Goal: Task Accomplishment & Management: Complete application form

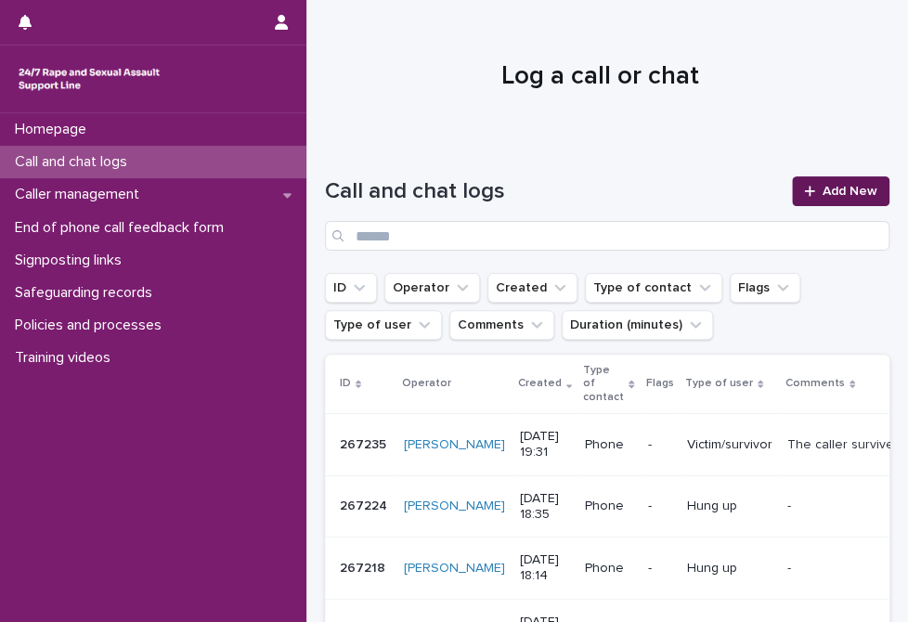
click at [825, 201] on link "Add New" at bounding box center [840, 191] width 97 height 30
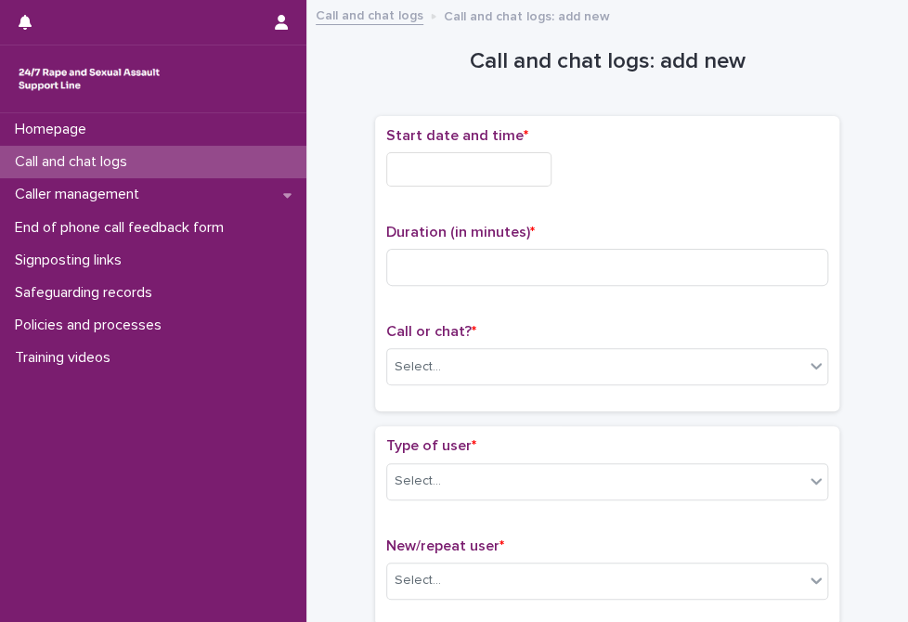
click at [538, 178] on input "text" at bounding box center [468, 169] width 165 height 34
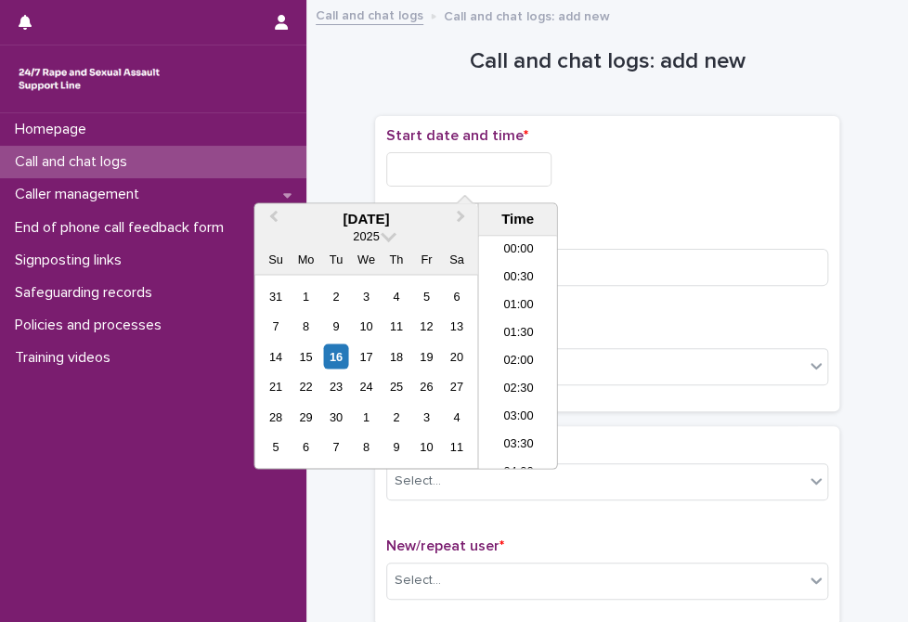
scroll to position [1095, 0]
click at [612, 191] on div "Start date and time *" at bounding box center [607, 164] width 442 height 74
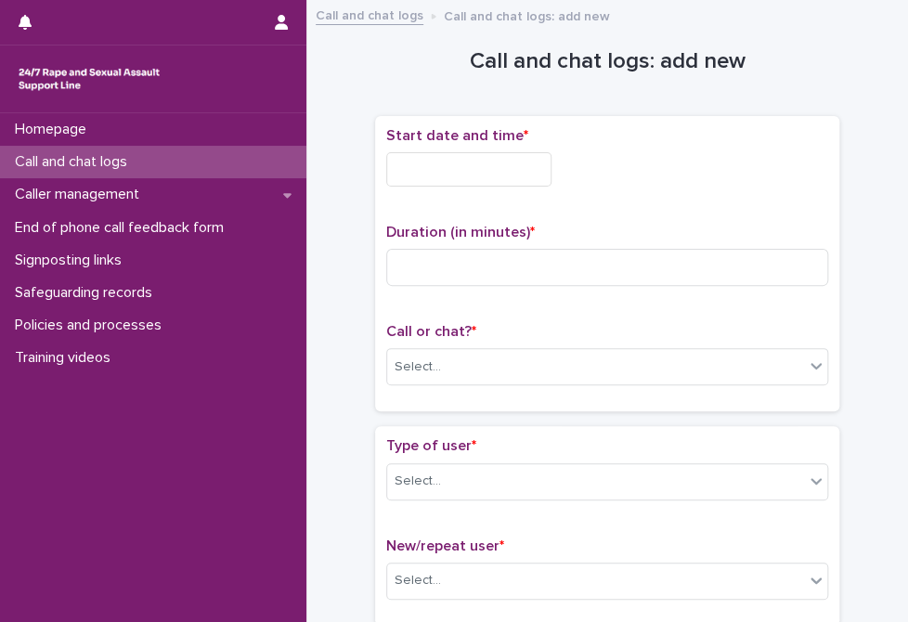
click at [506, 167] on input "text" at bounding box center [468, 169] width 165 height 34
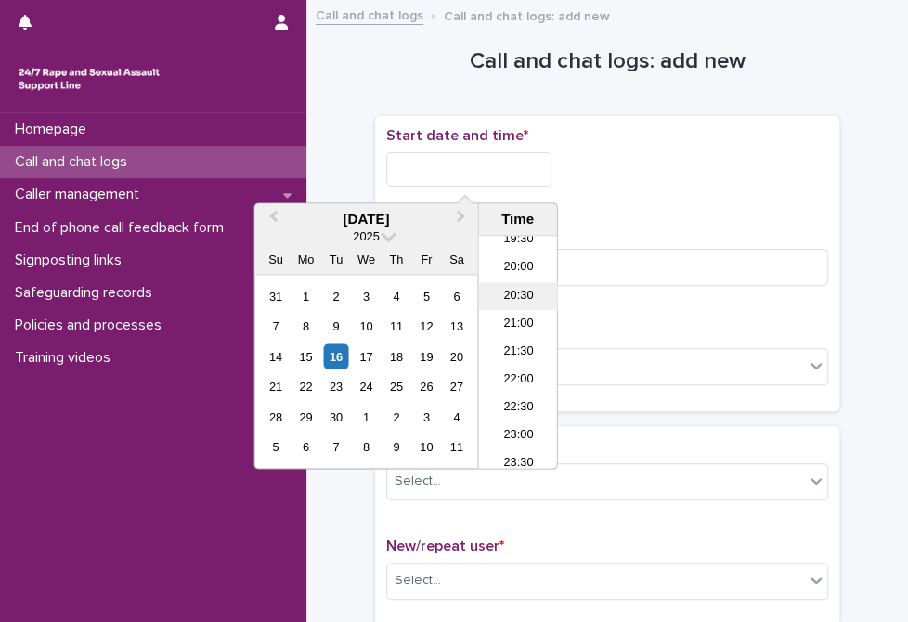
click at [502, 304] on li "20:30" at bounding box center [517, 297] width 79 height 28
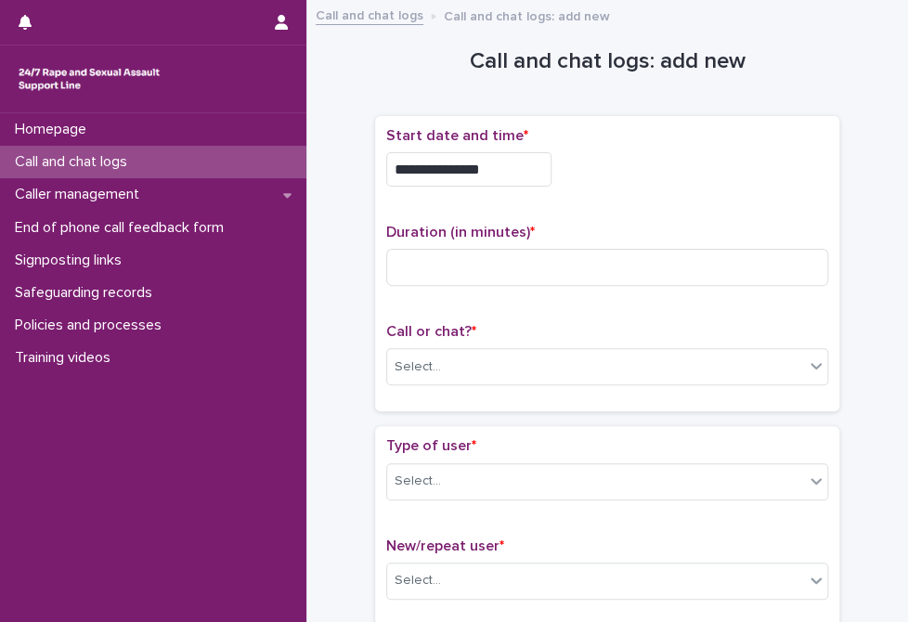
click at [507, 164] on input "**********" at bounding box center [468, 169] width 165 height 34
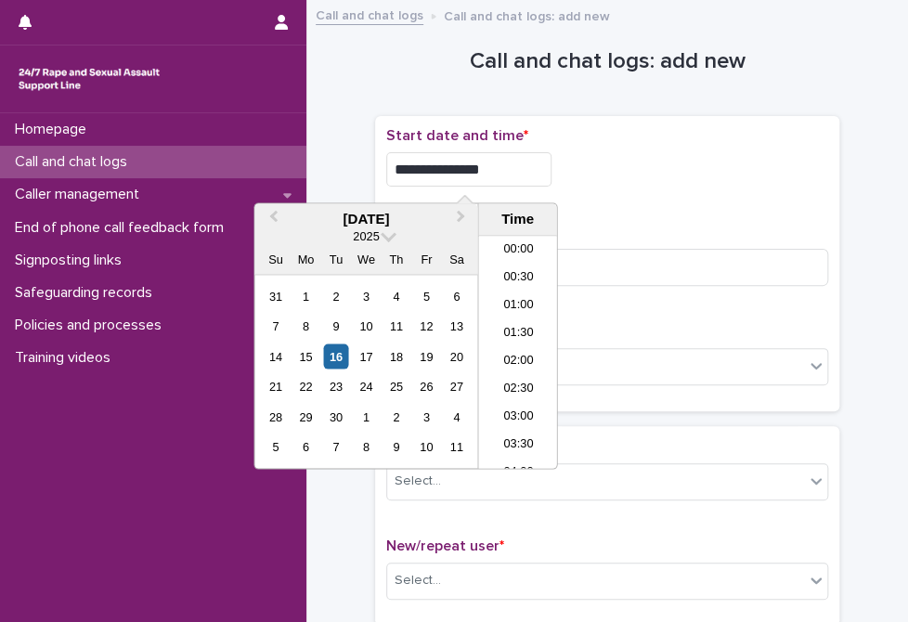
scroll to position [1040, 0]
type input "**********"
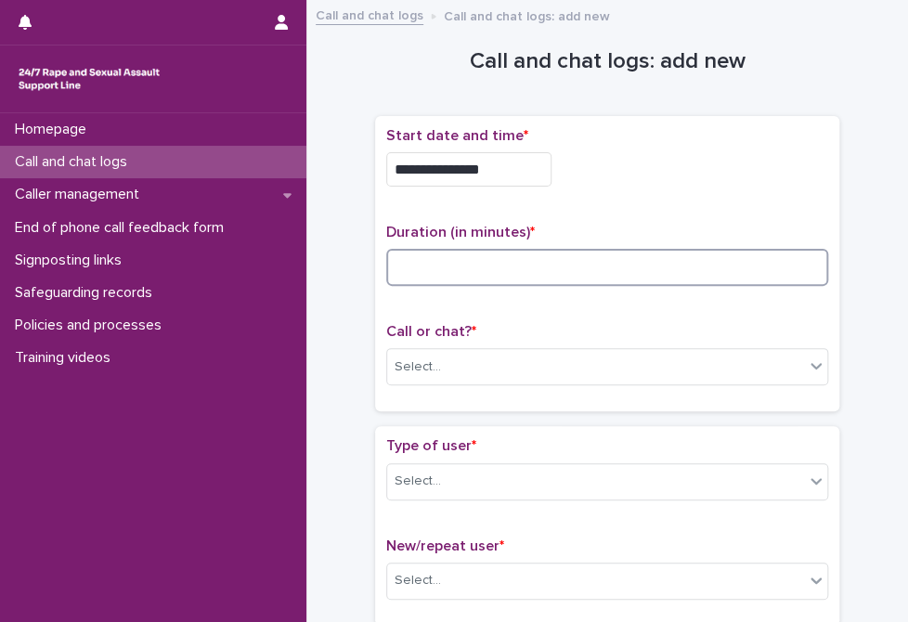
click at [751, 259] on input at bounding box center [607, 267] width 442 height 37
type input "**"
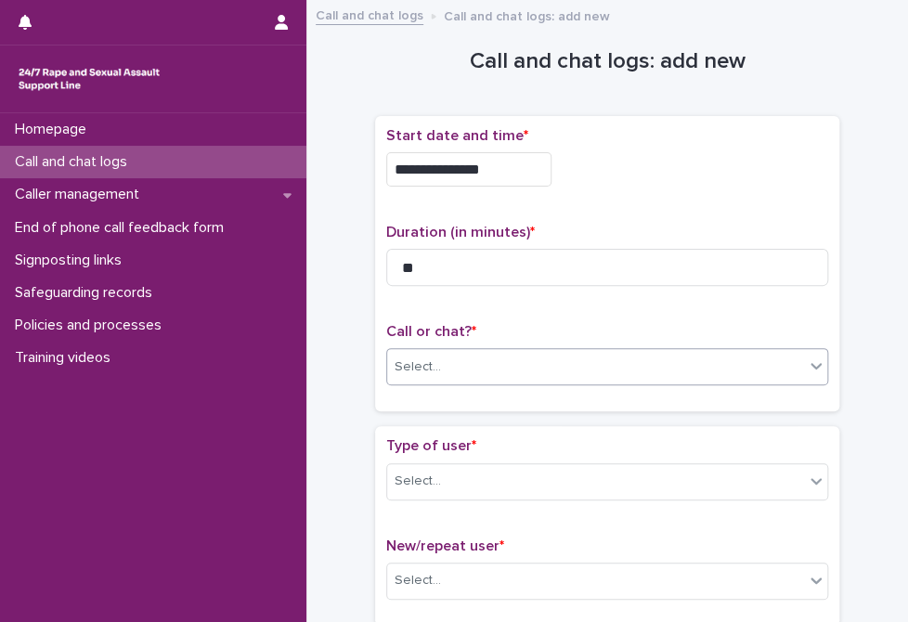
click at [539, 380] on div "Select..." at bounding box center [607, 366] width 442 height 37
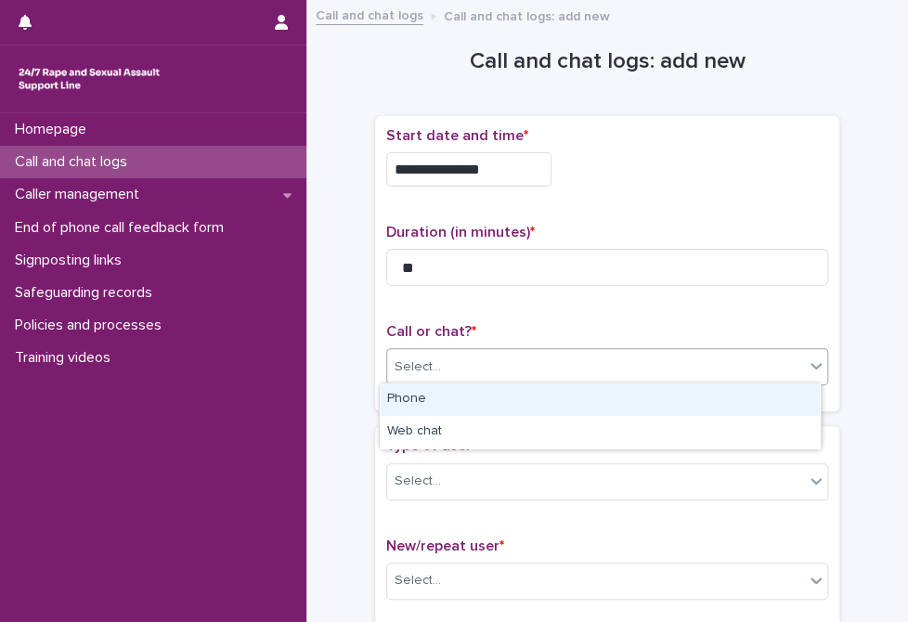
click at [541, 365] on div "Select..." at bounding box center [595, 367] width 417 height 31
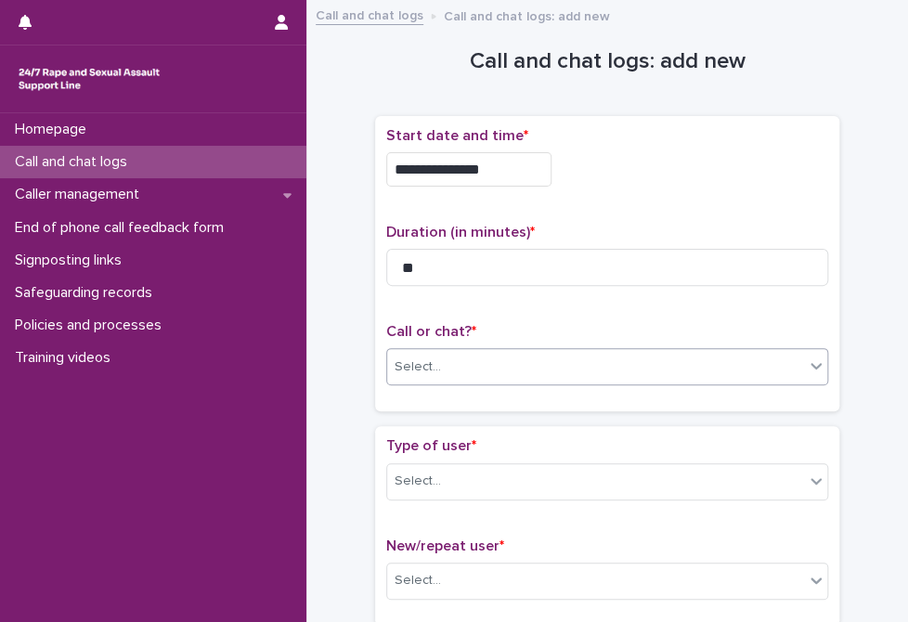
drag, startPoint x: 537, startPoint y: 363, endPoint x: 532, endPoint y: 379, distance: 16.7
click at [537, 366] on div "Select..." at bounding box center [595, 367] width 417 height 31
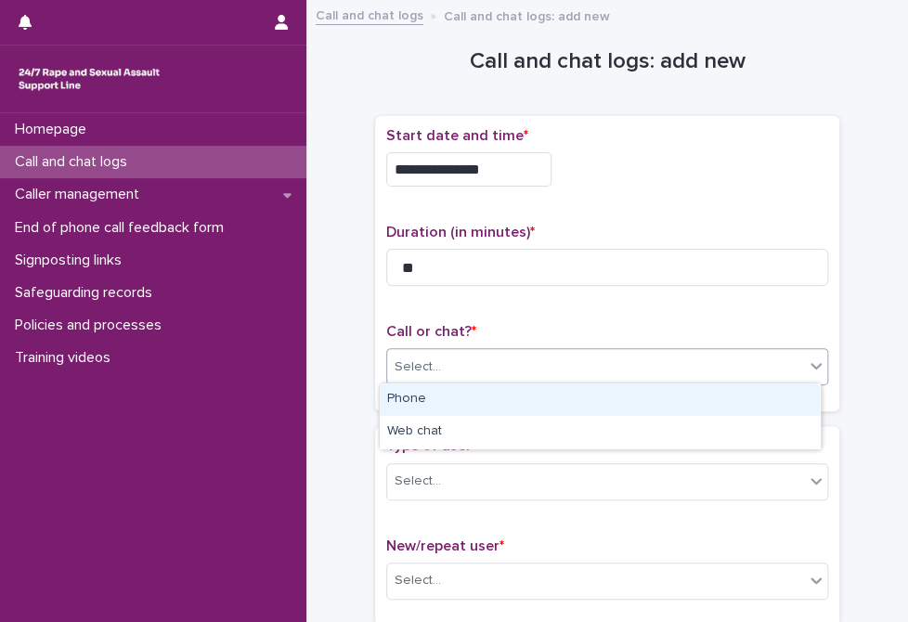
click at [522, 391] on div "Phone" at bounding box center [600, 399] width 440 height 32
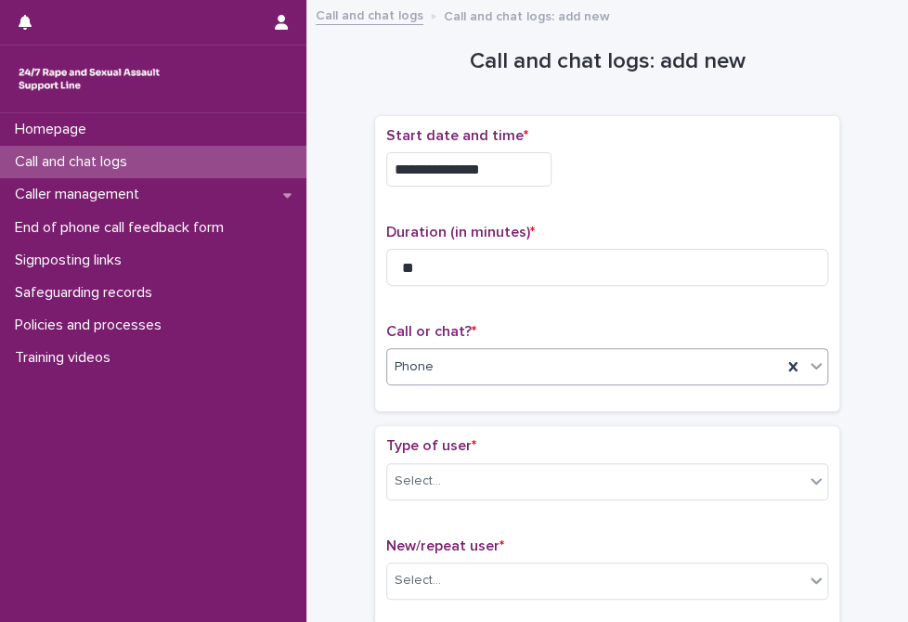
scroll to position [186, 0]
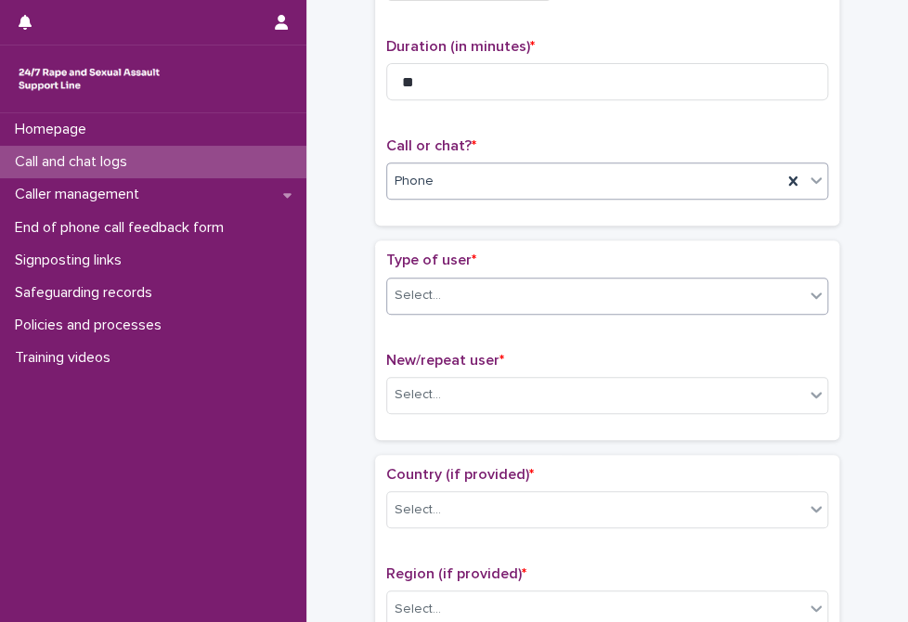
click at [508, 291] on div "Select..." at bounding box center [595, 295] width 417 height 31
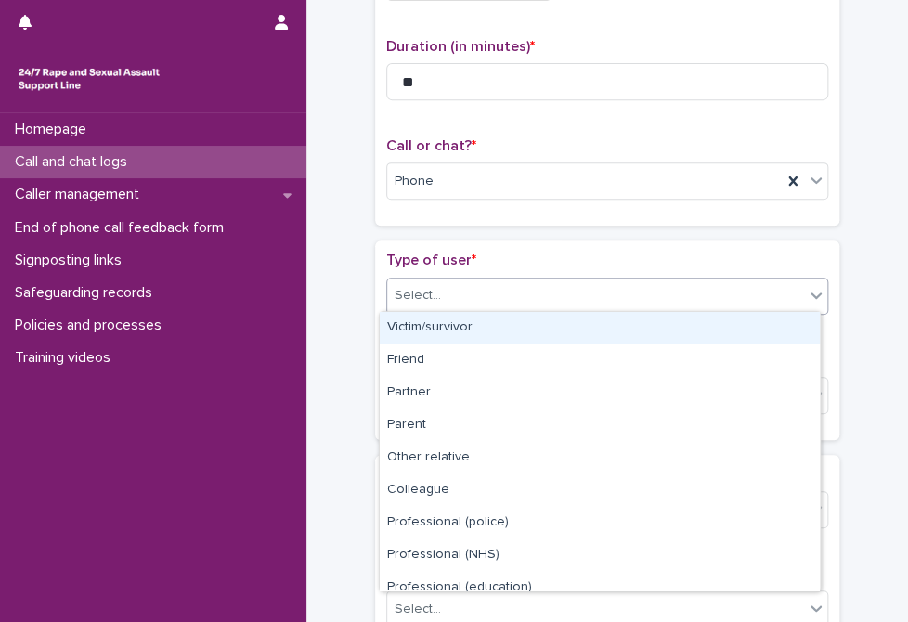
click at [503, 330] on div "Victim/survivor" at bounding box center [600, 328] width 440 height 32
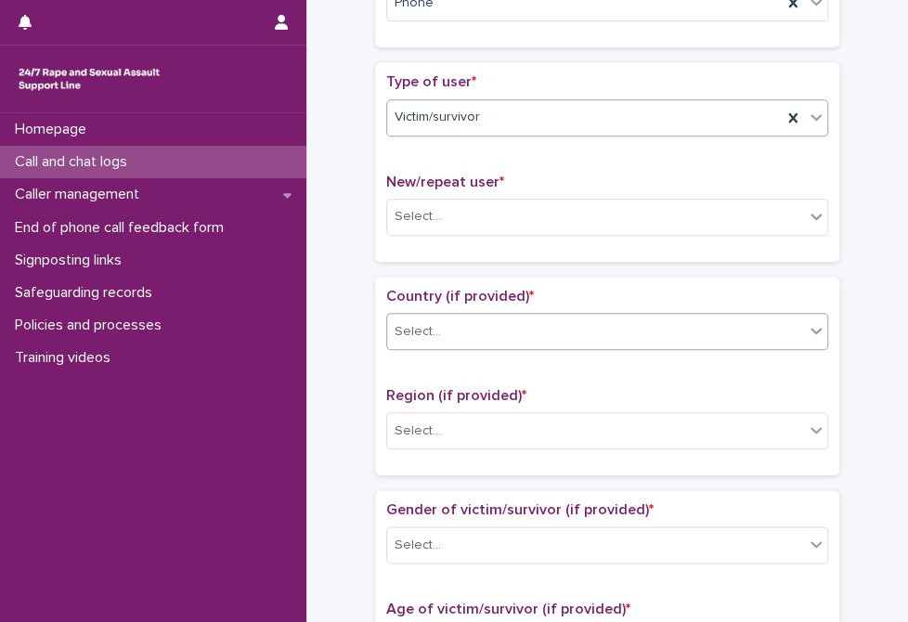
scroll to position [371, 0]
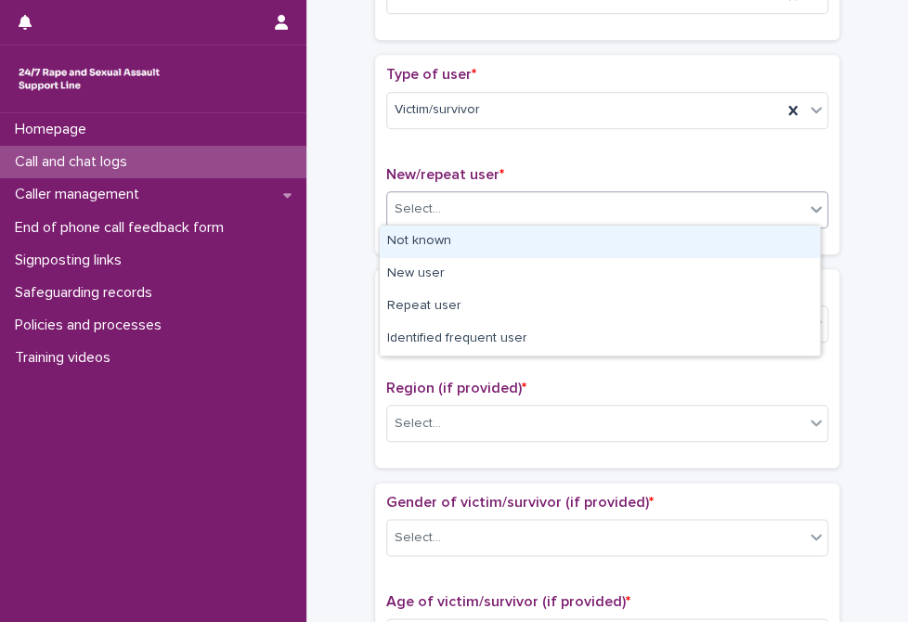
click at [499, 220] on div "Select..." at bounding box center [595, 209] width 417 height 31
click at [496, 241] on div "Not known" at bounding box center [600, 242] width 440 height 32
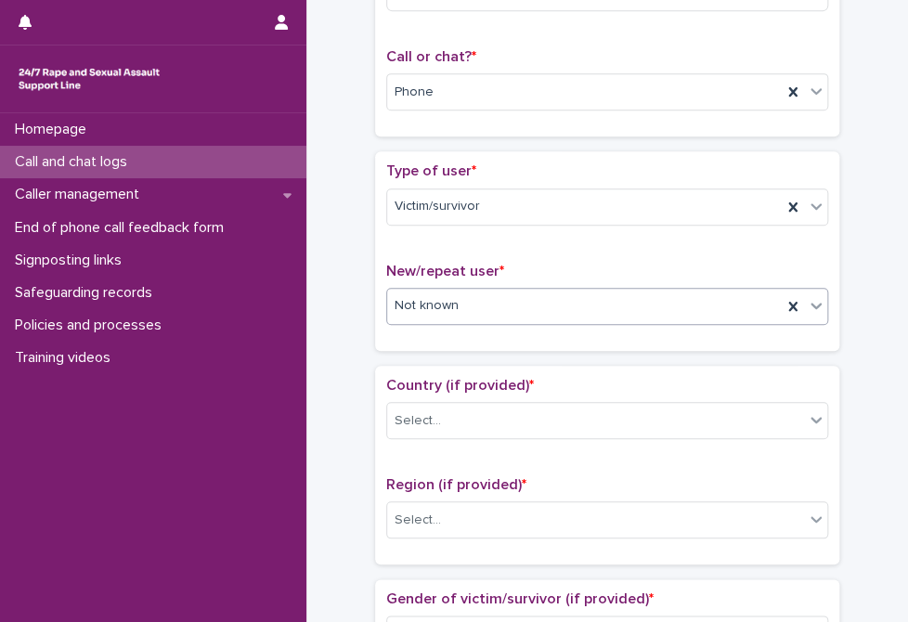
scroll to position [278, 0]
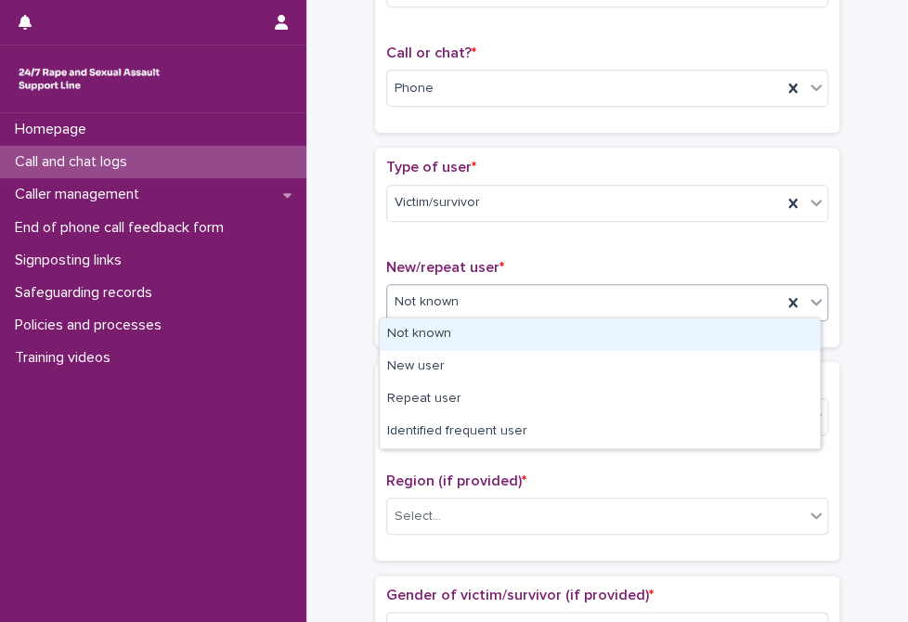
click at [477, 305] on div "Not known" at bounding box center [584, 302] width 394 height 31
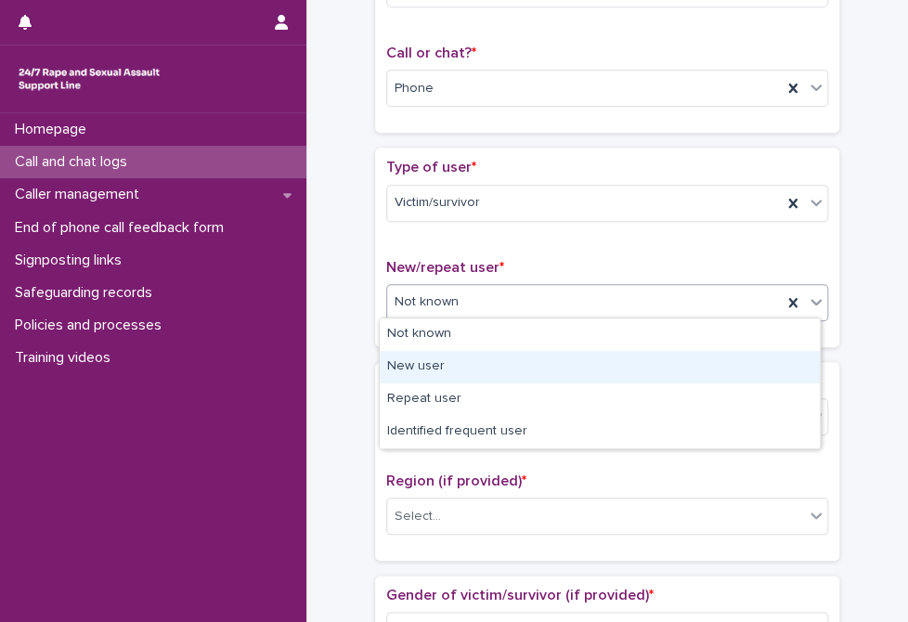
click at [434, 359] on div "New user" at bounding box center [600, 367] width 440 height 32
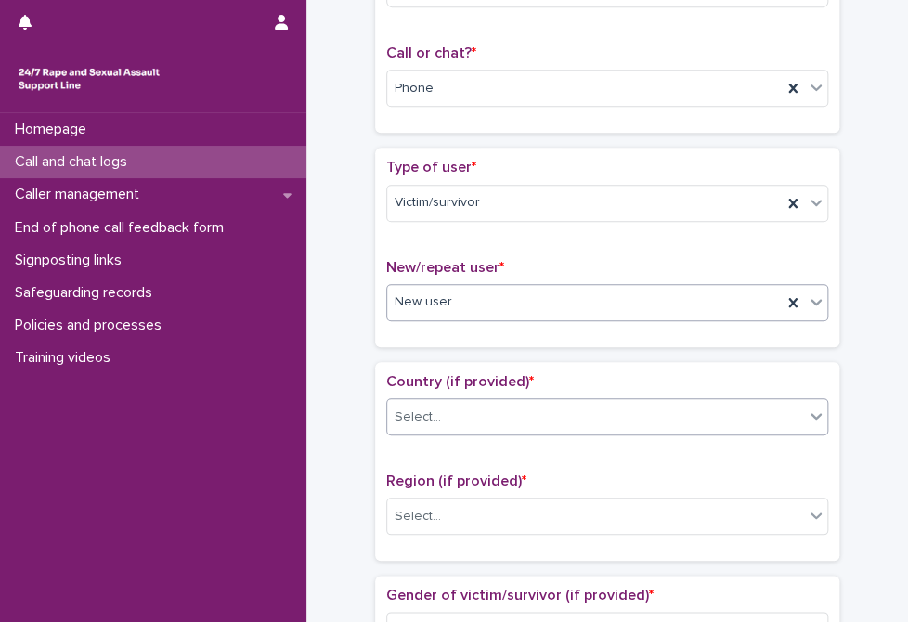
click at [424, 407] on div "Select..." at bounding box center [417, 416] width 46 height 19
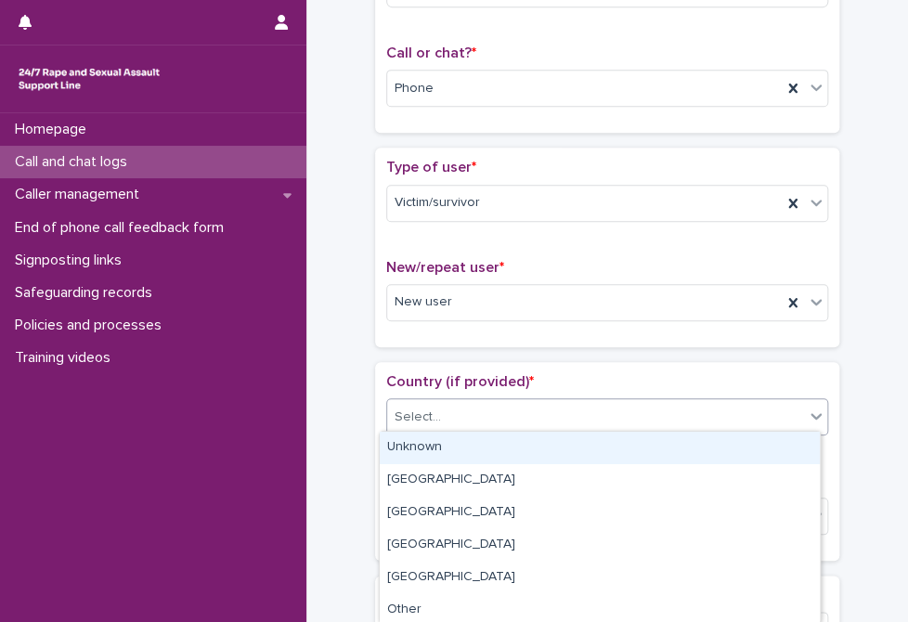
click at [416, 440] on div "Unknown" at bounding box center [600, 448] width 440 height 32
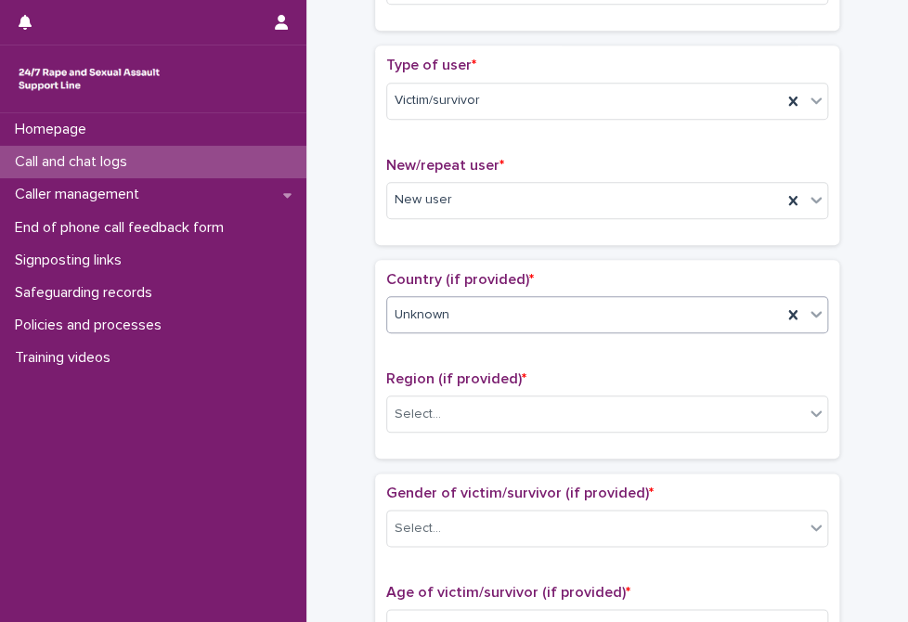
scroll to position [464, 0]
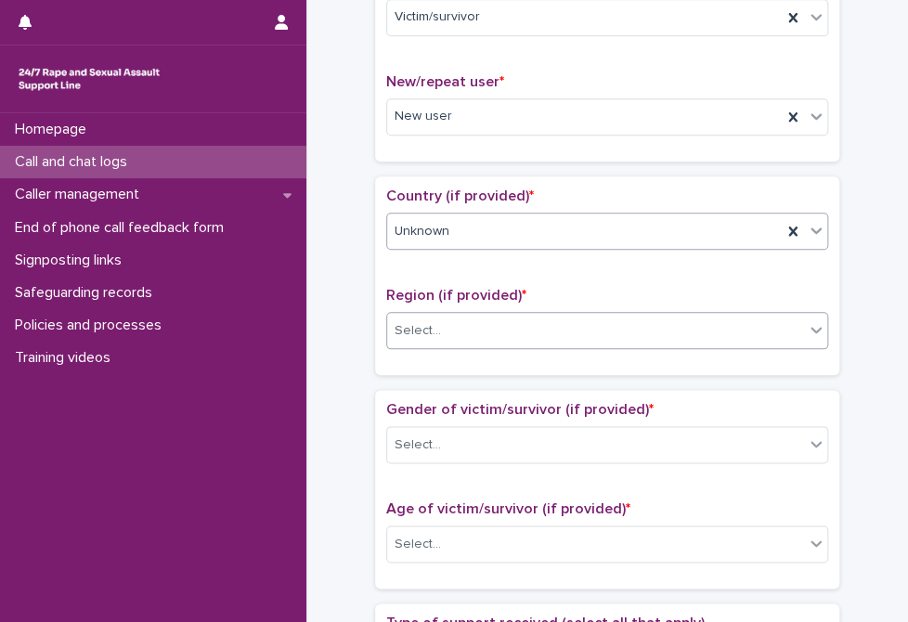
click at [446, 320] on div "Select..." at bounding box center [595, 331] width 417 height 31
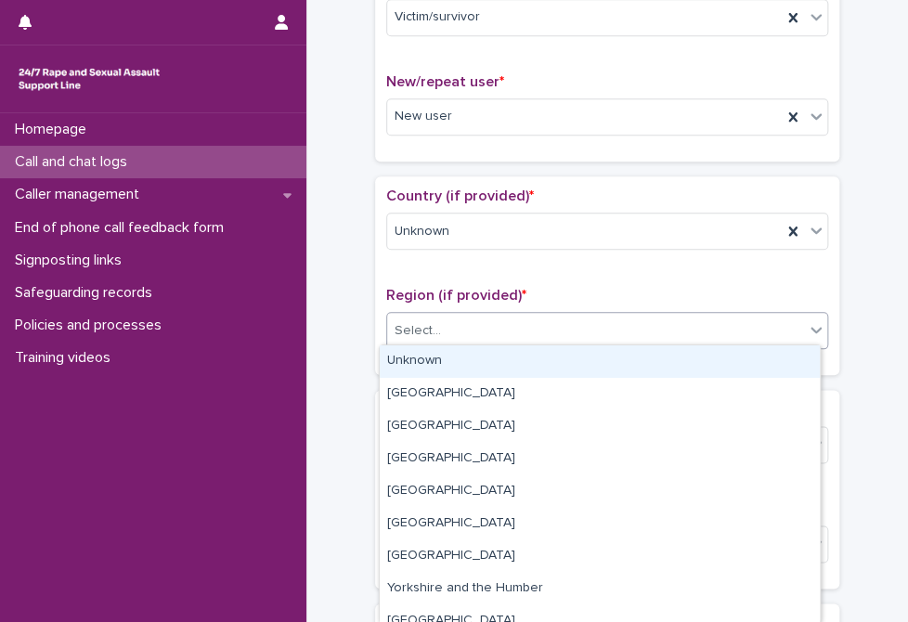
click at [450, 354] on div "Unknown" at bounding box center [600, 361] width 440 height 32
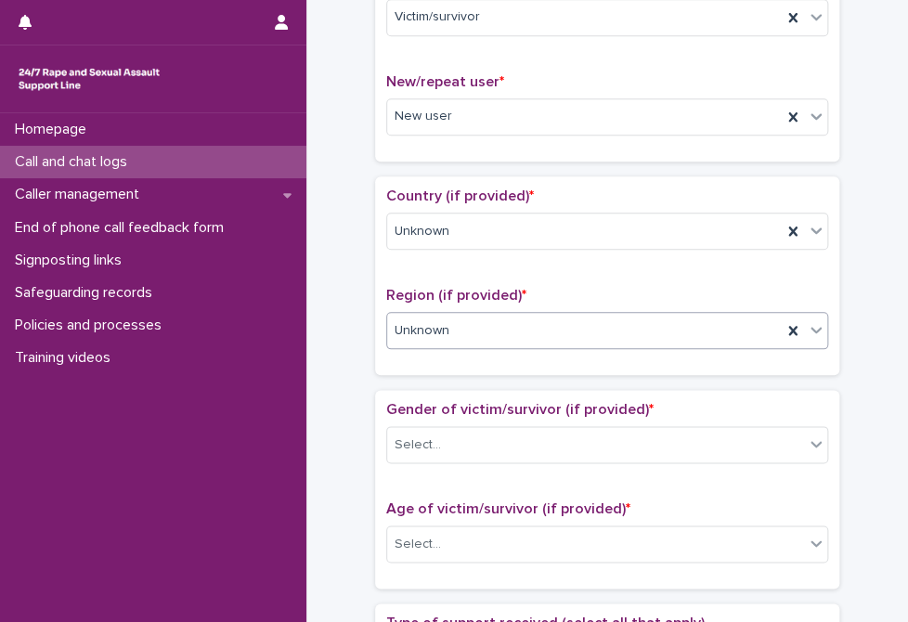
scroll to position [650, 0]
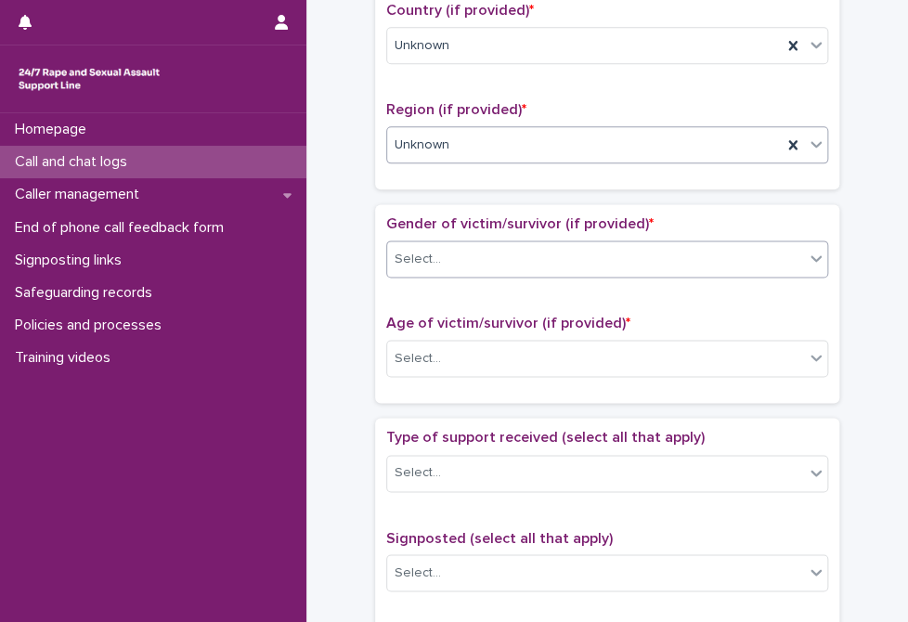
click at [427, 250] on div "Select..." at bounding box center [417, 259] width 46 height 19
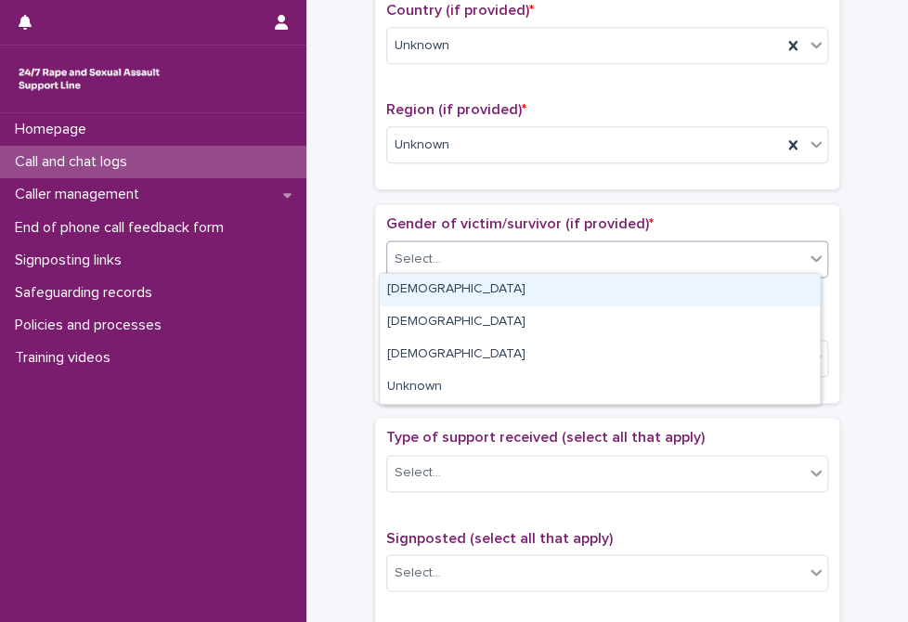
drag, startPoint x: 420, startPoint y: 285, endPoint x: 420, endPoint y: 315, distance: 29.7
click at [420, 285] on div "[DEMOGRAPHIC_DATA]" at bounding box center [600, 290] width 440 height 32
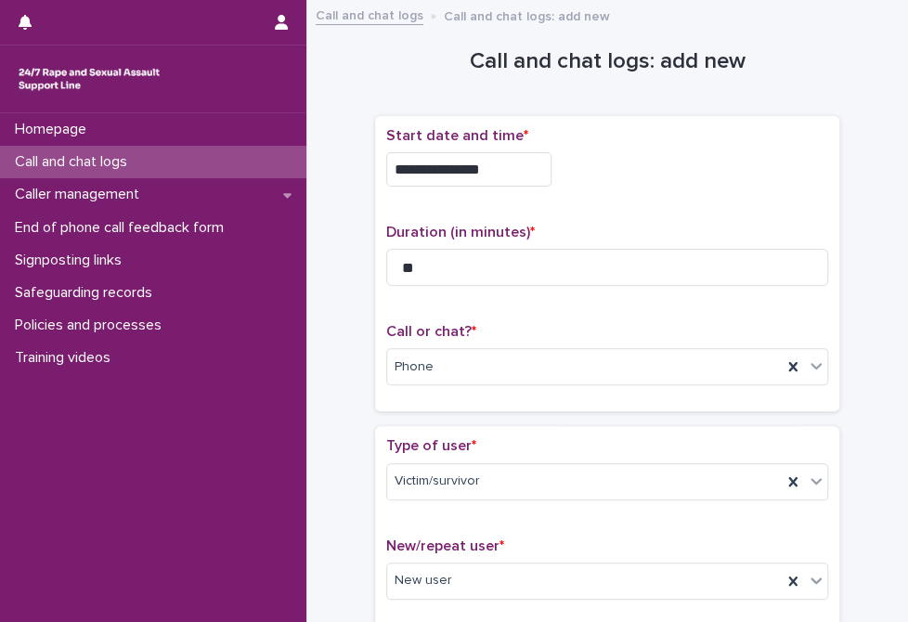
scroll to position [928, 0]
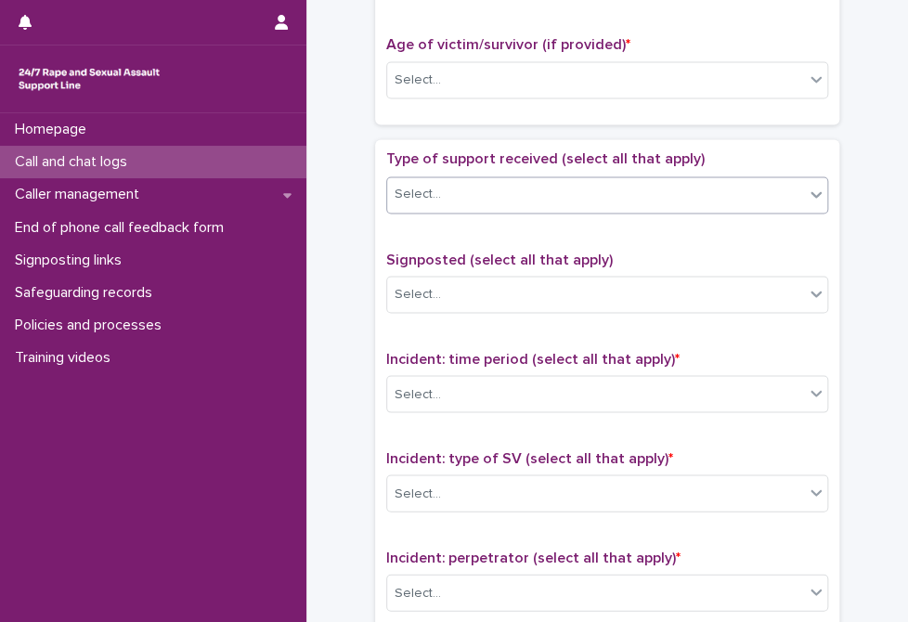
click at [473, 187] on div "Select..." at bounding box center [595, 194] width 417 height 31
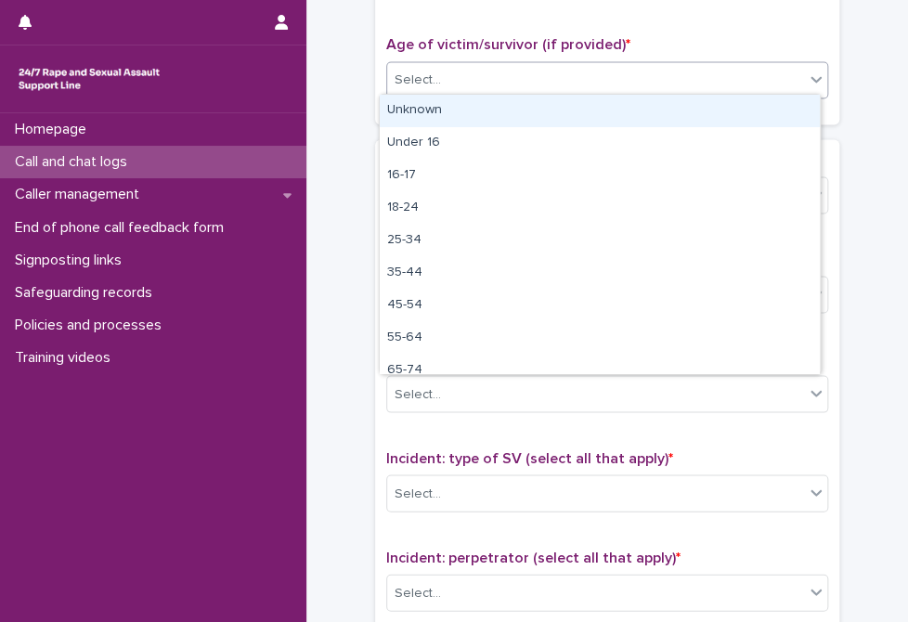
click at [457, 68] on div "Select..." at bounding box center [595, 80] width 417 height 31
drag, startPoint x: 450, startPoint y: 110, endPoint x: 453, endPoint y: 93, distance: 16.9
click at [449, 110] on div "Unknown" at bounding box center [600, 111] width 440 height 32
click at [457, 77] on div "Unknown" at bounding box center [584, 80] width 394 height 31
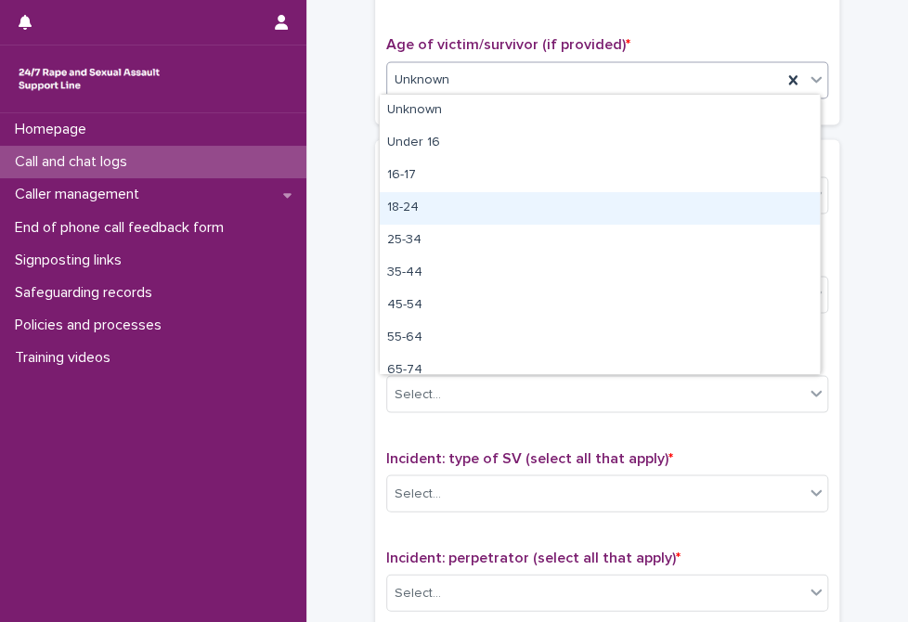
drag, startPoint x: 462, startPoint y: 225, endPoint x: 458, endPoint y: 213, distance: 12.9
click at [458, 213] on div "18-24" at bounding box center [600, 208] width 440 height 32
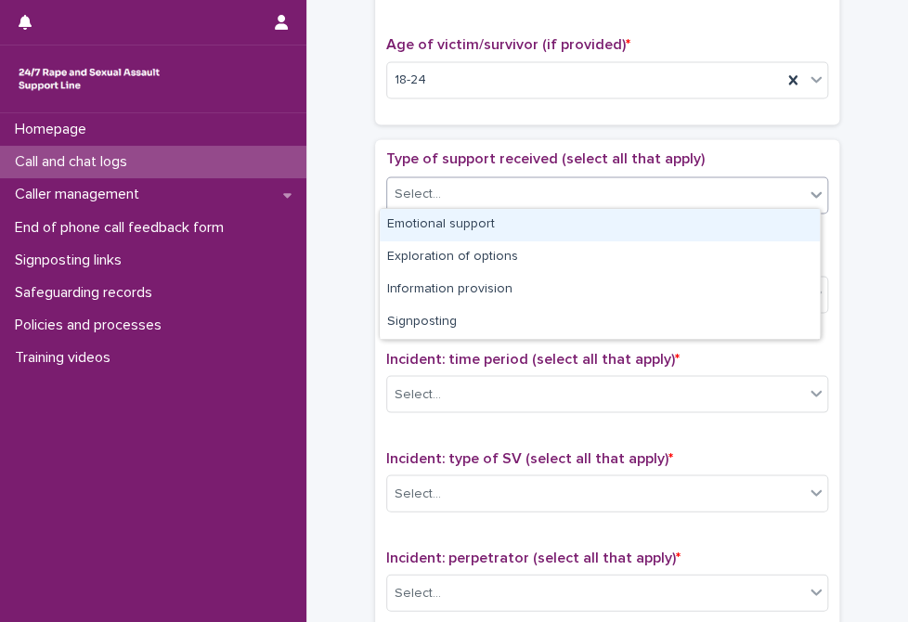
click at [460, 179] on div "Select..." at bounding box center [595, 194] width 417 height 31
click at [460, 235] on div "Emotional support" at bounding box center [600, 225] width 440 height 32
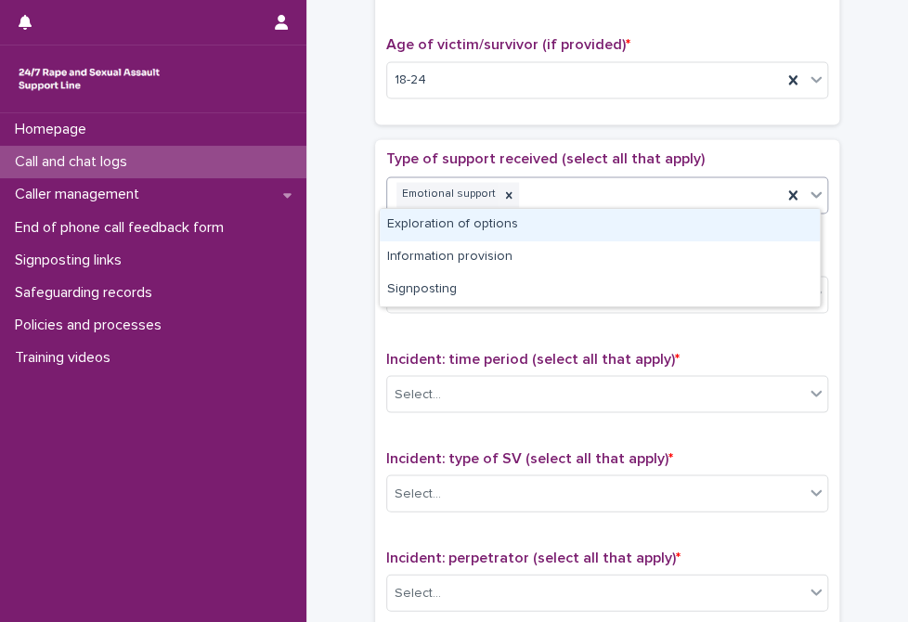
click at [583, 198] on div "Emotional support" at bounding box center [584, 194] width 394 height 32
click at [358, 212] on div "**********" at bounding box center [607, 33] width 564 height 1900
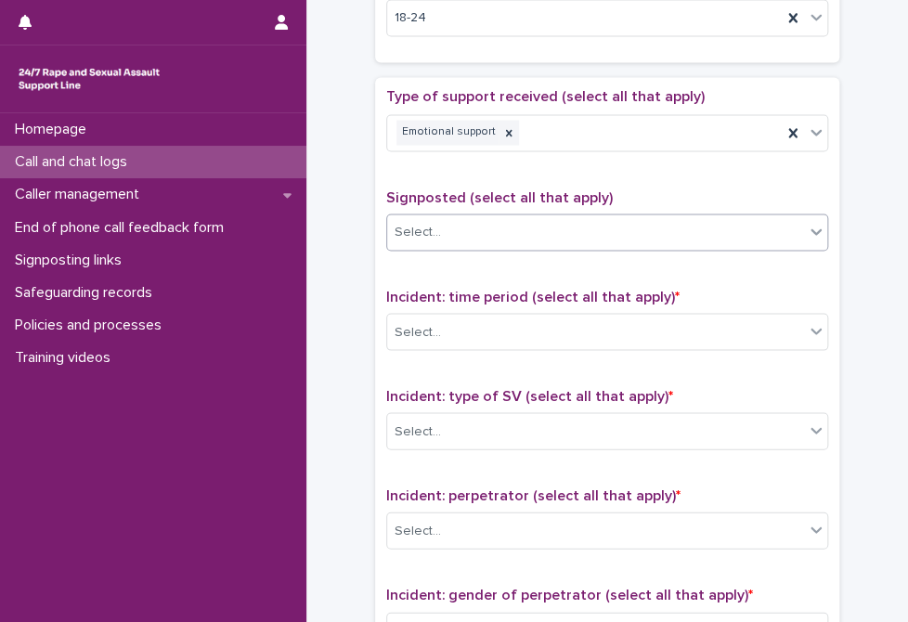
scroll to position [1021, 0]
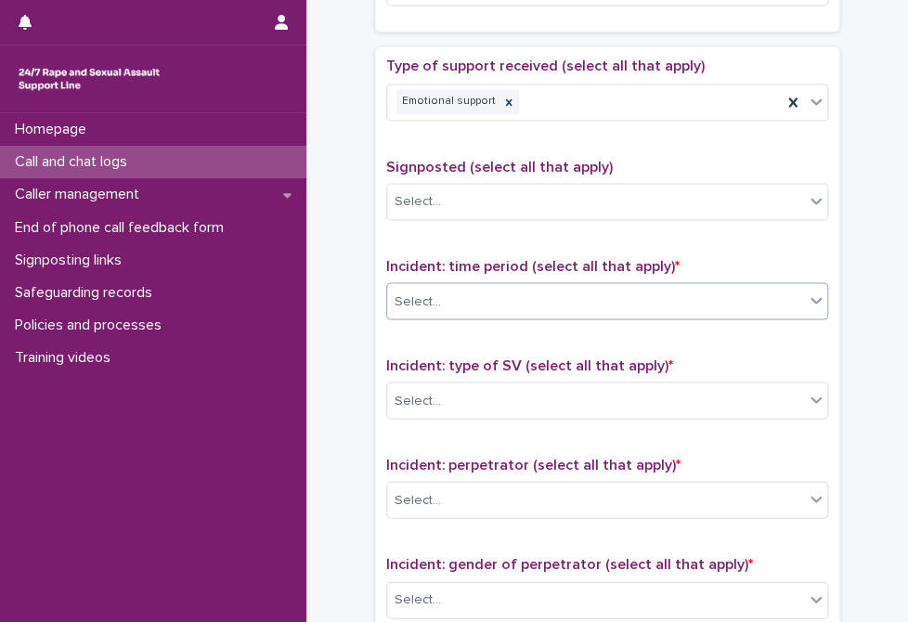
click at [506, 305] on div "Select..." at bounding box center [595, 301] width 417 height 31
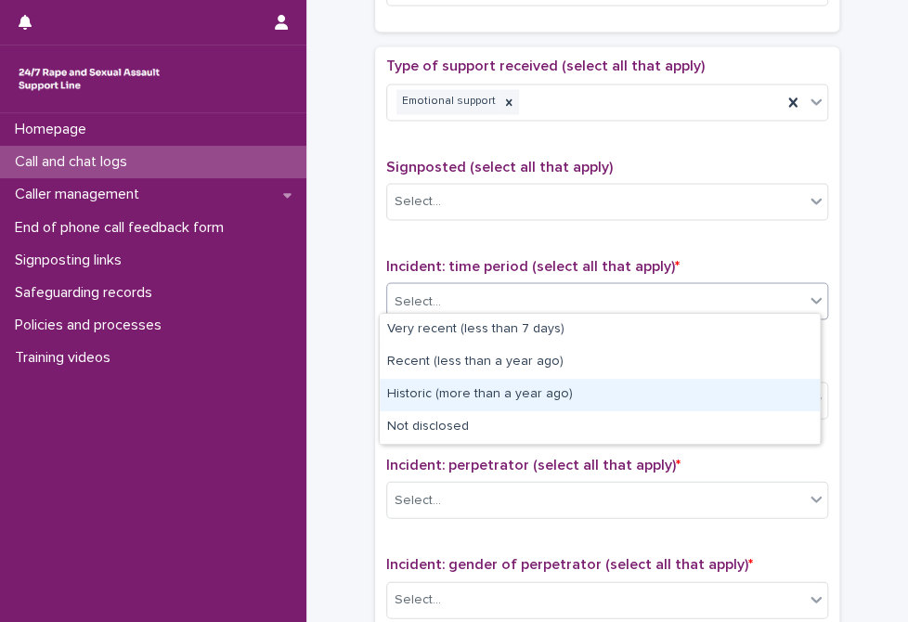
click at [469, 405] on div "Historic (more than a year ago)" at bounding box center [600, 395] width 440 height 32
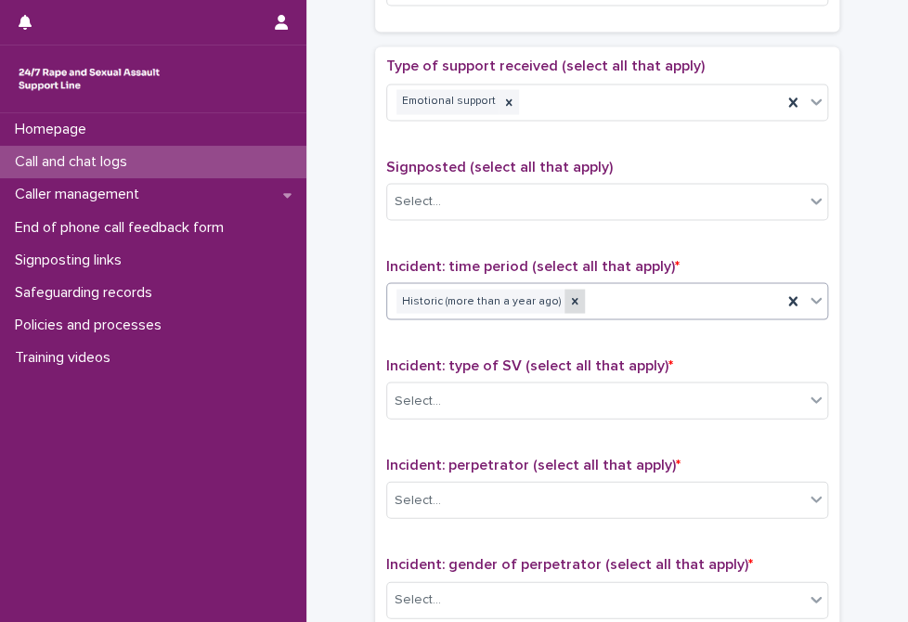
click at [568, 299] on icon at bounding box center [574, 300] width 13 height 13
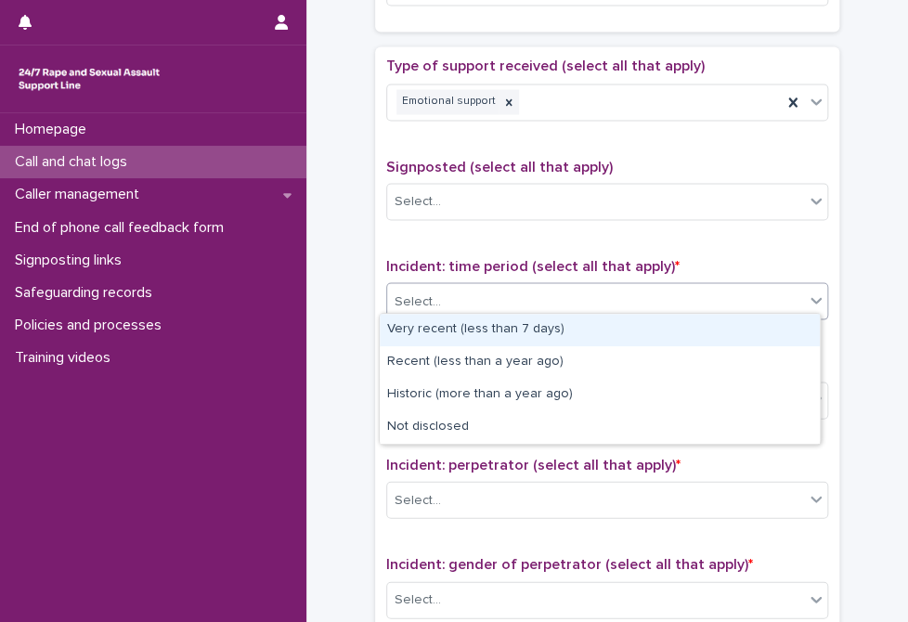
click at [579, 299] on div "Select..." at bounding box center [595, 301] width 417 height 31
click at [542, 335] on div "Very recent (less than 7 days)" at bounding box center [600, 330] width 440 height 32
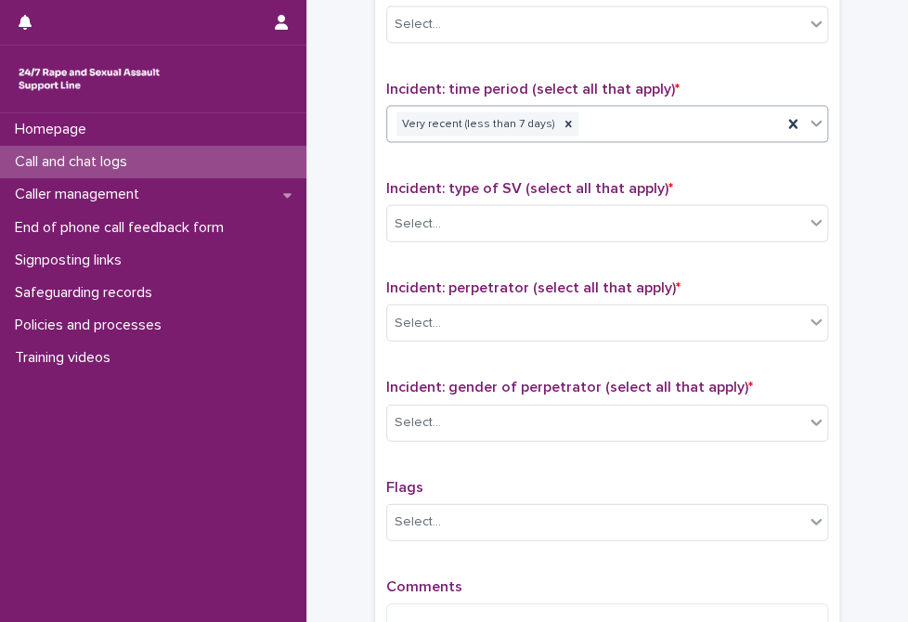
scroll to position [1207, 0]
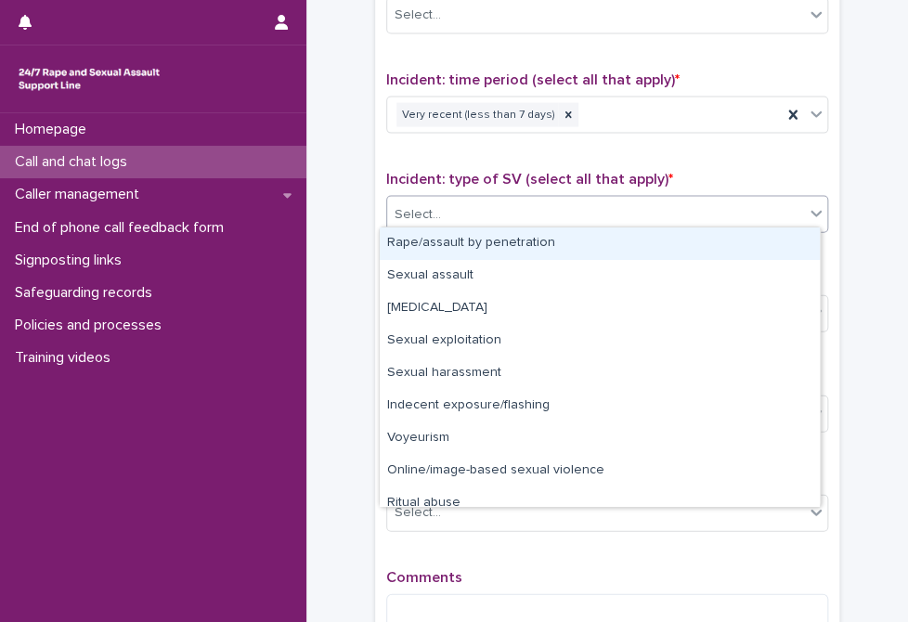
click at [549, 211] on div "Select..." at bounding box center [595, 215] width 417 height 31
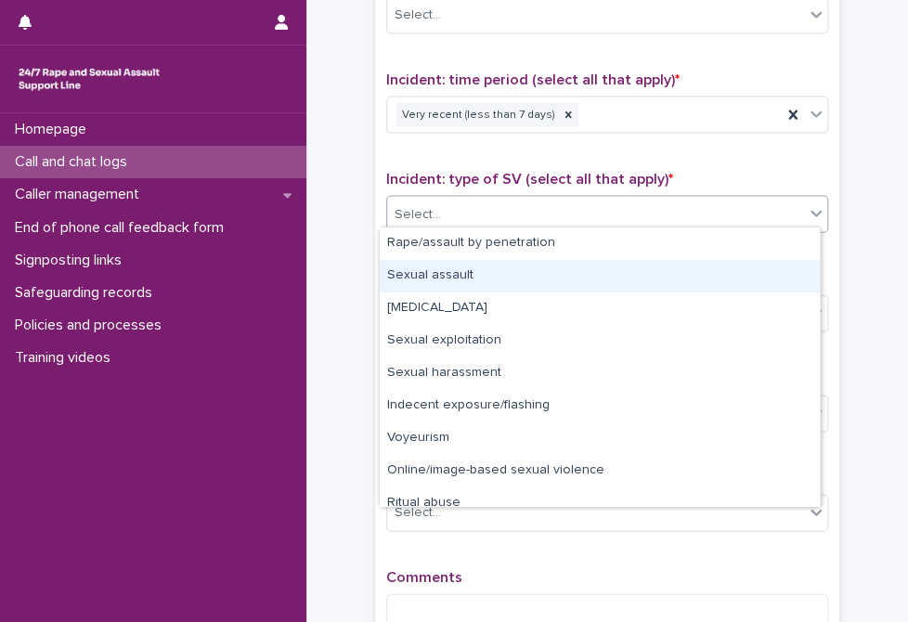
click at [521, 283] on div "Sexual assault" at bounding box center [600, 276] width 440 height 32
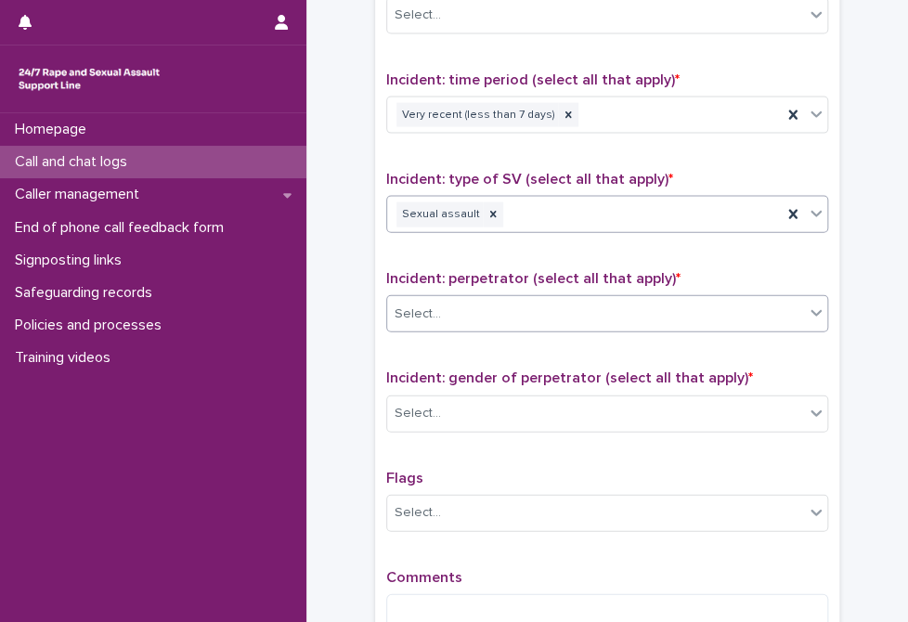
scroll to position [1299, 0]
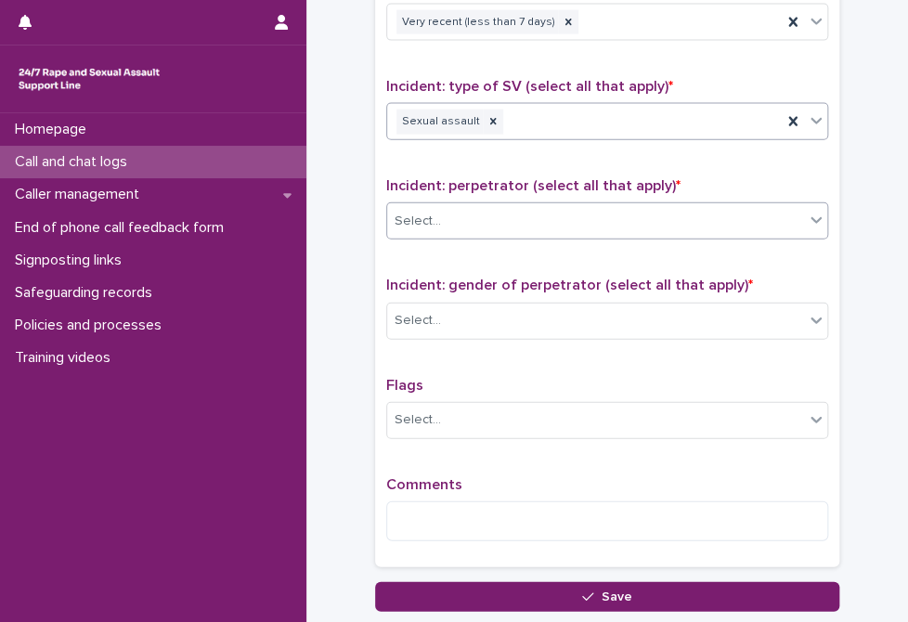
click at [509, 222] on div "Select..." at bounding box center [595, 221] width 417 height 31
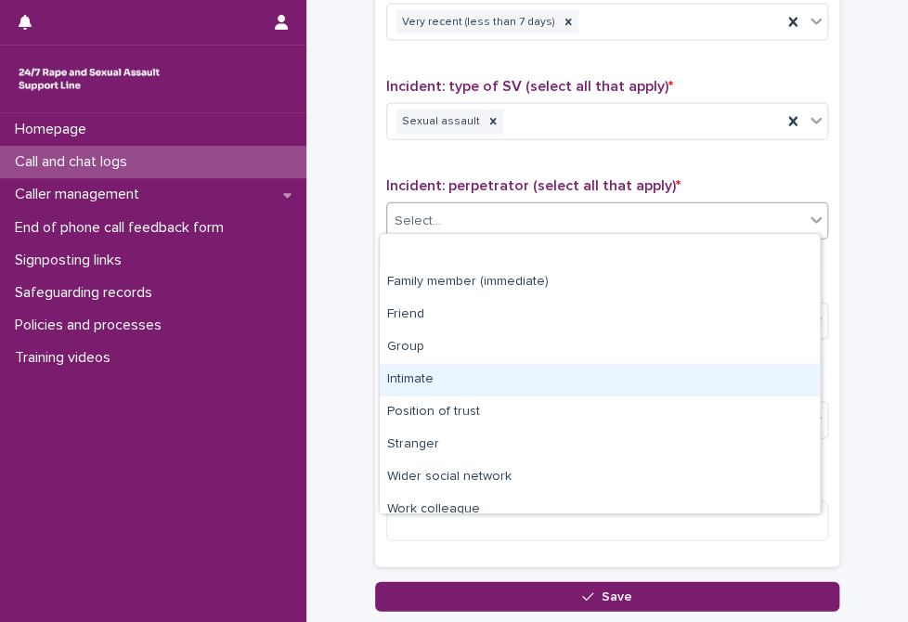
scroll to position [78, 0]
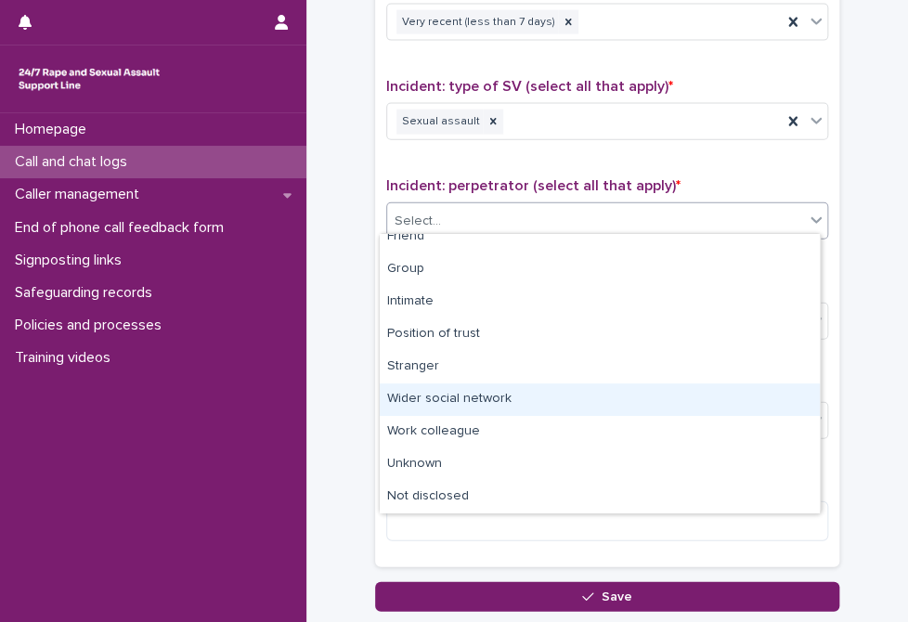
click at [495, 402] on div "Wider social network" at bounding box center [600, 399] width 440 height 32
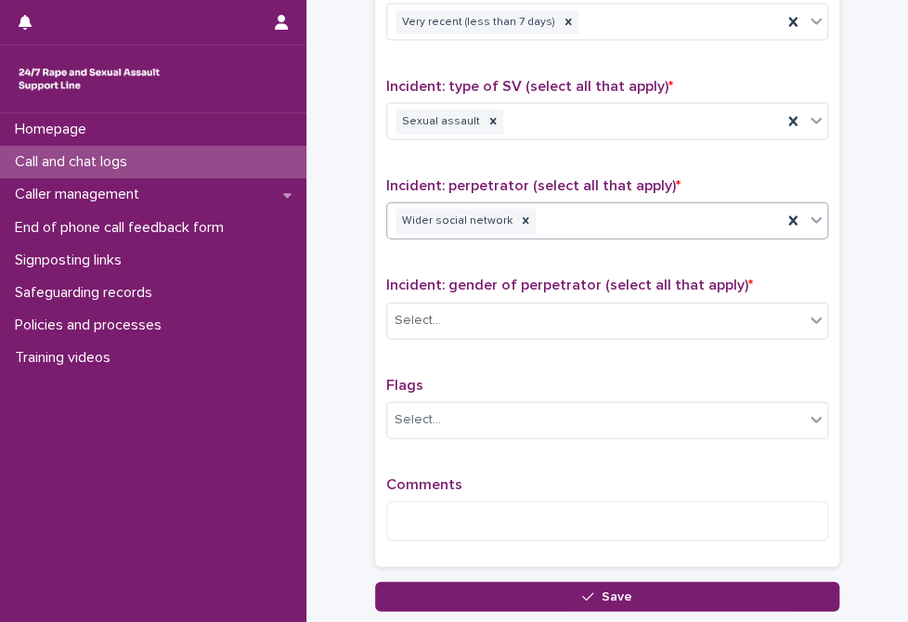
click at [641, 225] on div "Wider social network" at bounding box center [584, 221] width 394 height 32
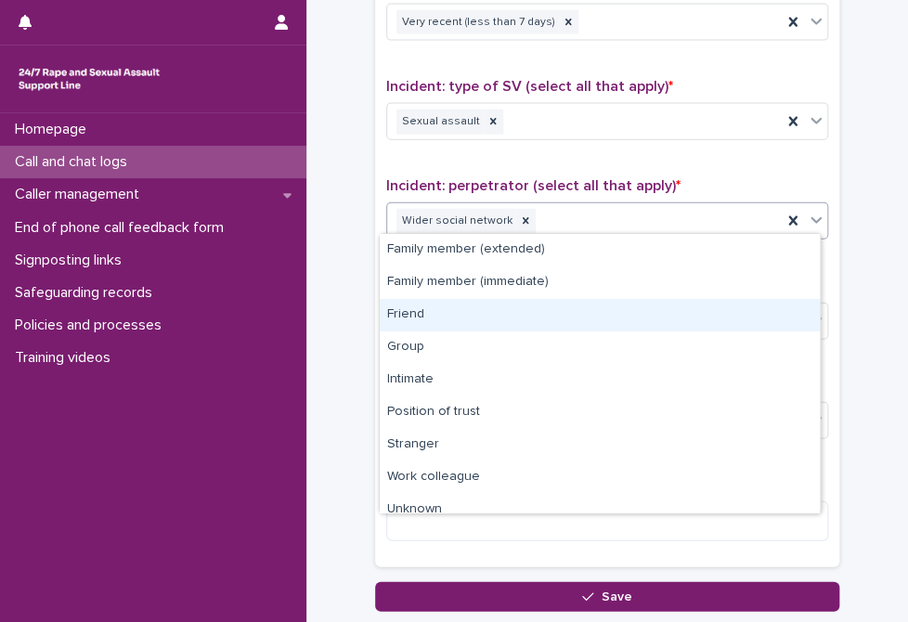
click at [549, 328] on div "Friend" at bounding box center [600, 315] width 440 height 32
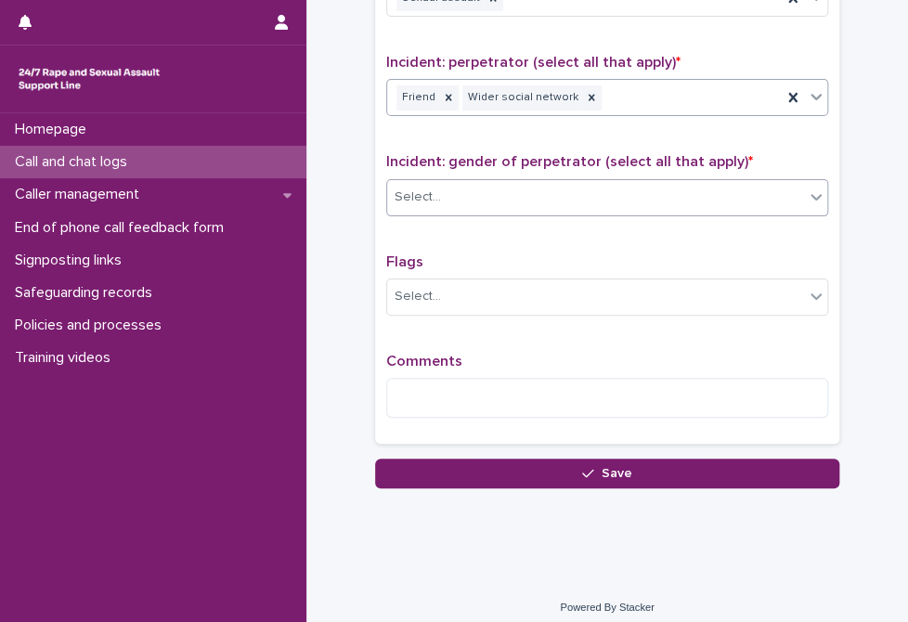
scroll to position [1427, 0]
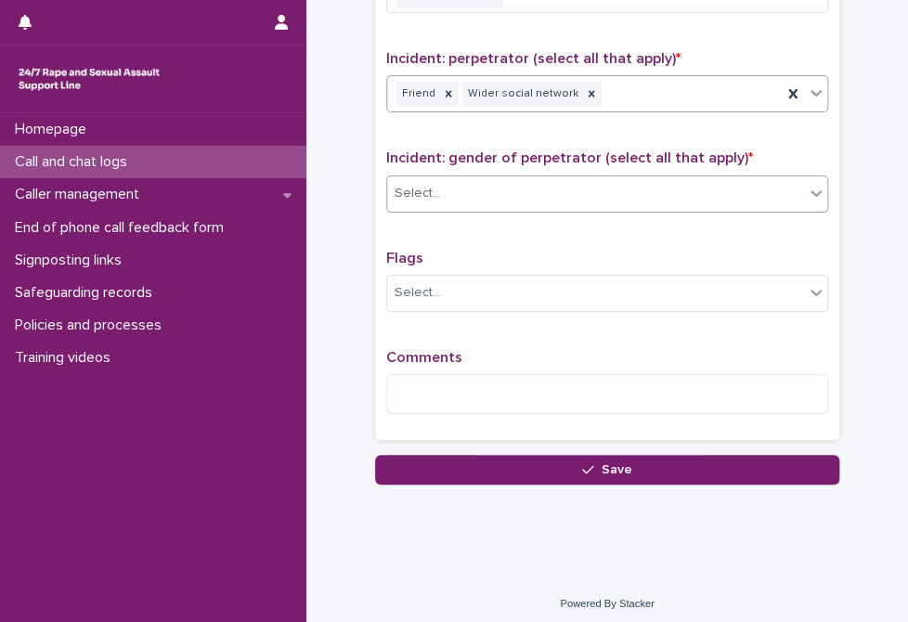
click at [549, 198] on div "Select..." at bounding box center [595, 193] width 417 height 31
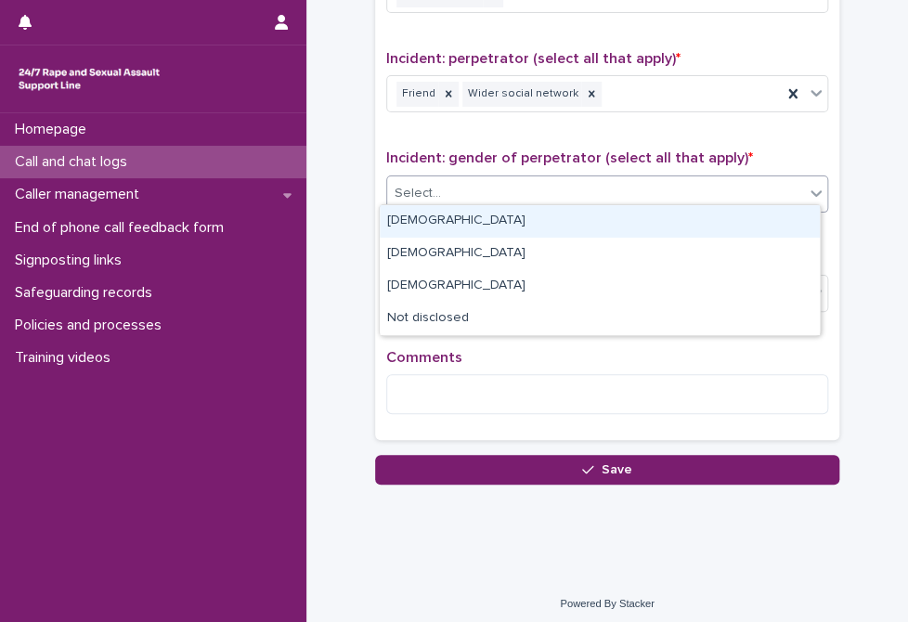
click at [542, 218] on div "[DEMOGRAPHIC_DATA]" at bounding box center [600, 221] width 440 height 32
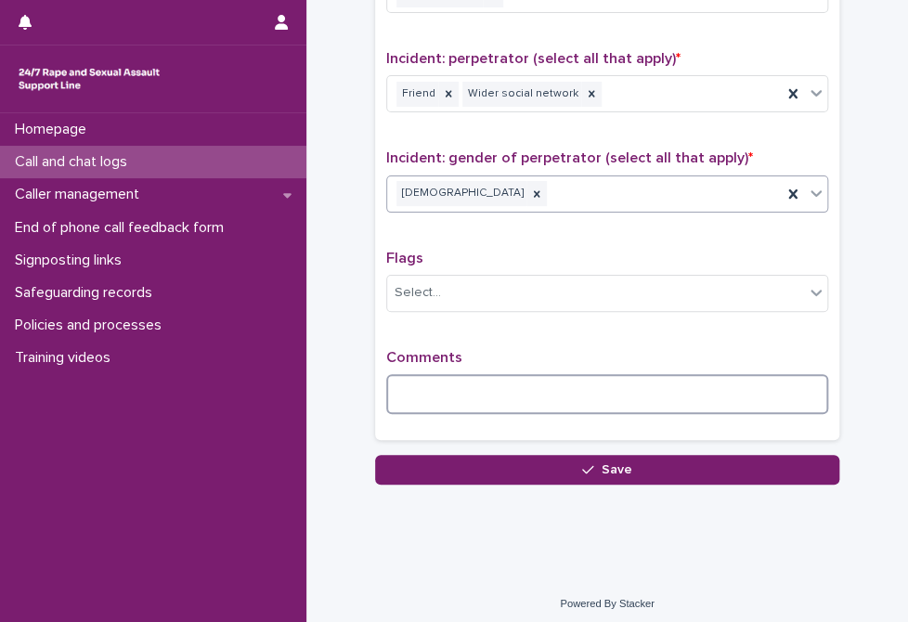
click at [489, 389] on textarea at bounding box center [607, 394] width 442 height 40
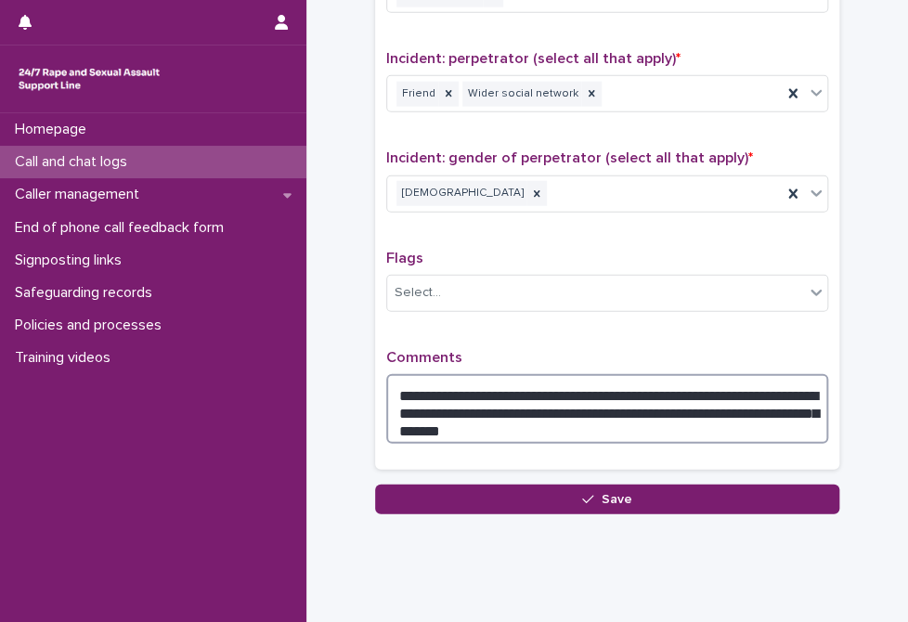
click at [661, 405] on textarea "**********" at bounding box center [607, 409] width 442 height 71
click at [751, 407] on textarea "**********" at bounding box center [607, 409] width 442 height 71
click at [544, 417] on textarea "**********" at bounding box center [607, 409] width 442 height 71
click at [760, 385] on textarea "**********" at bounding box center [607, 409] width 442 height 71
click at [542, 417] on textarea "**********" at bounding box center [607, 409] width 442 height 71
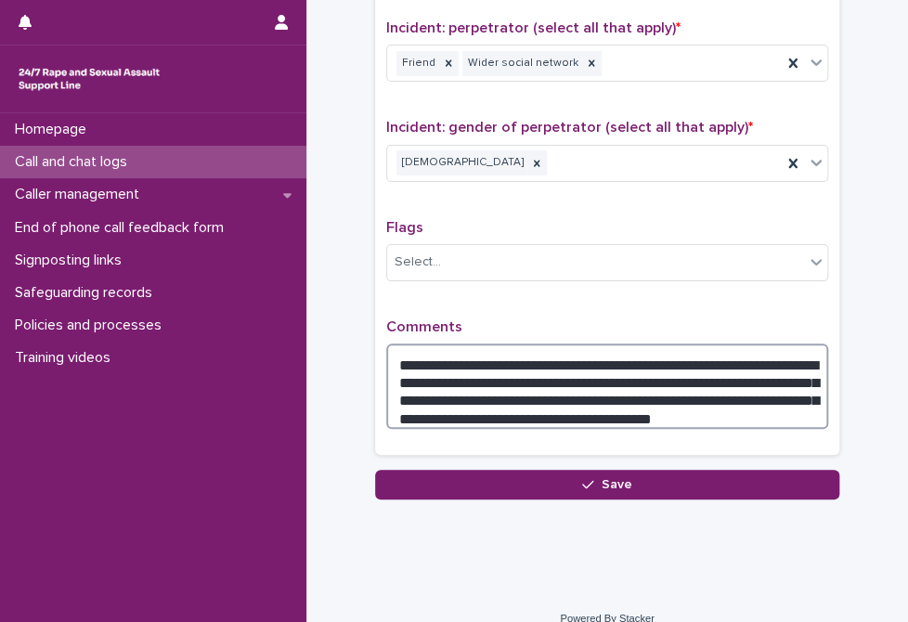
scroll to position [1473, 0]
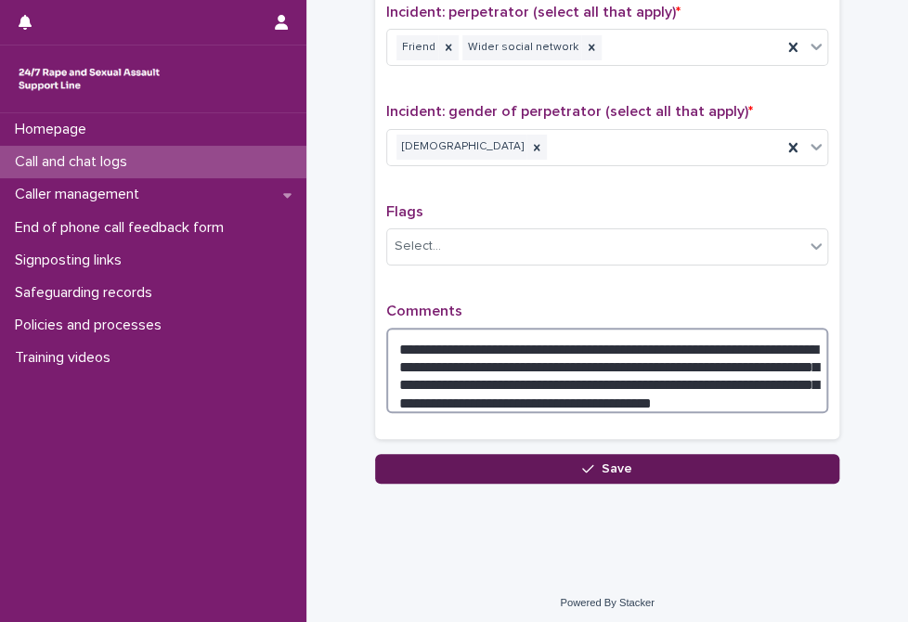
type textarea "**********"
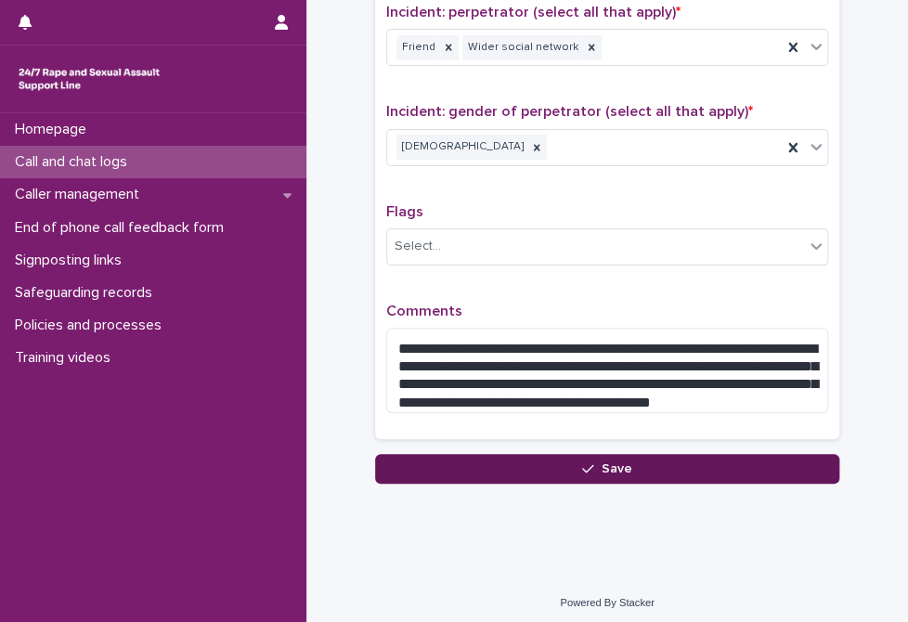
click at [543, 456] on button "Save" at bounding box center [607, 469] width 464 height 30
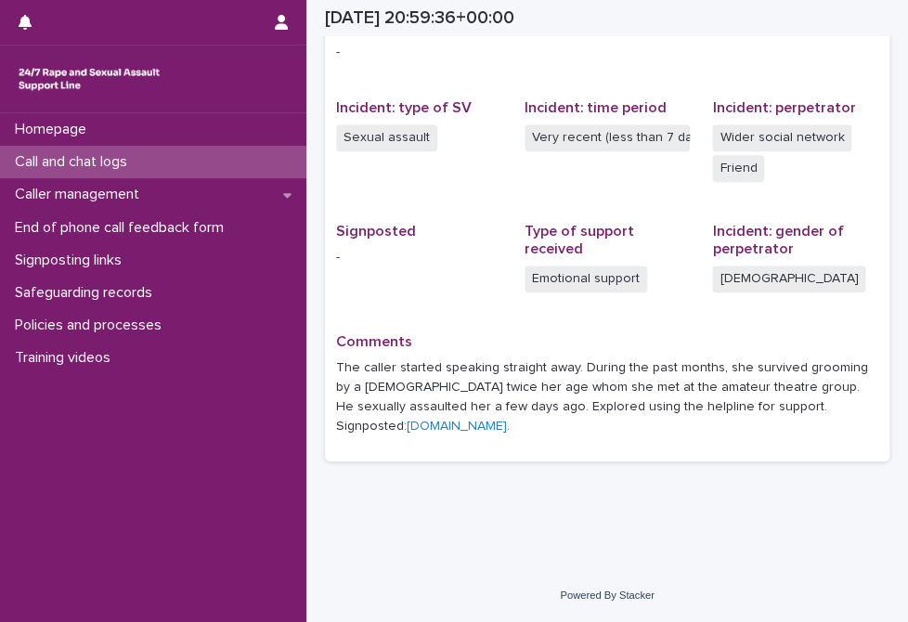
scroll to position [396, 0]
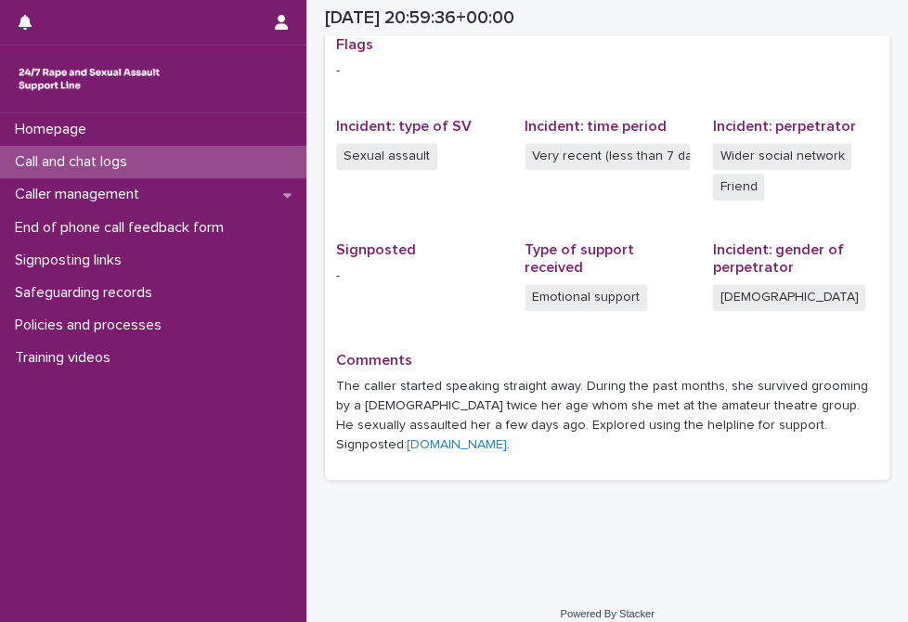
click at [164, 160] on div "Call and chat logs" at bounding box center [153, 162] width 306 height 32
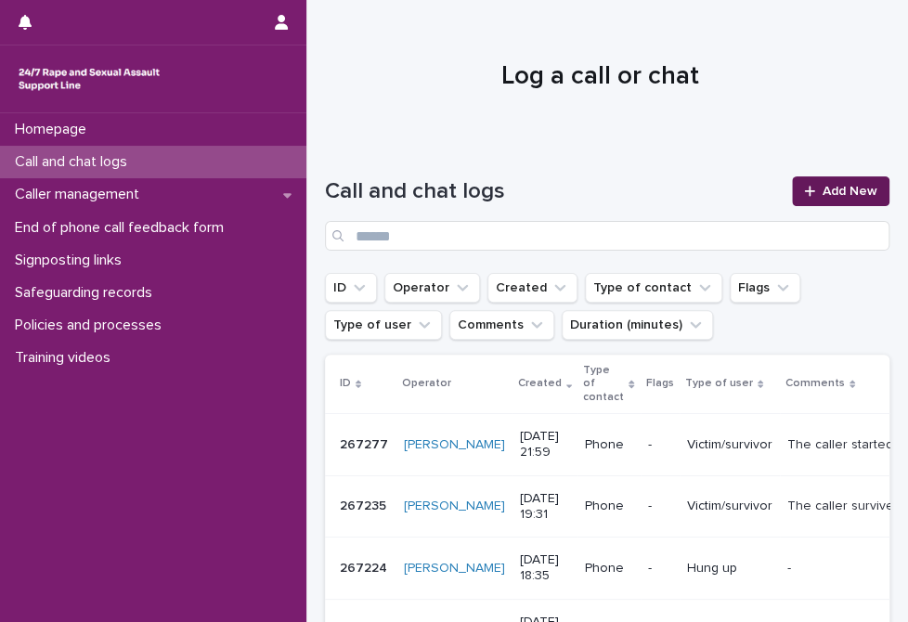
click at [818, 177] on link "Add New" at bounding box center [840, 191] width 97 height 30
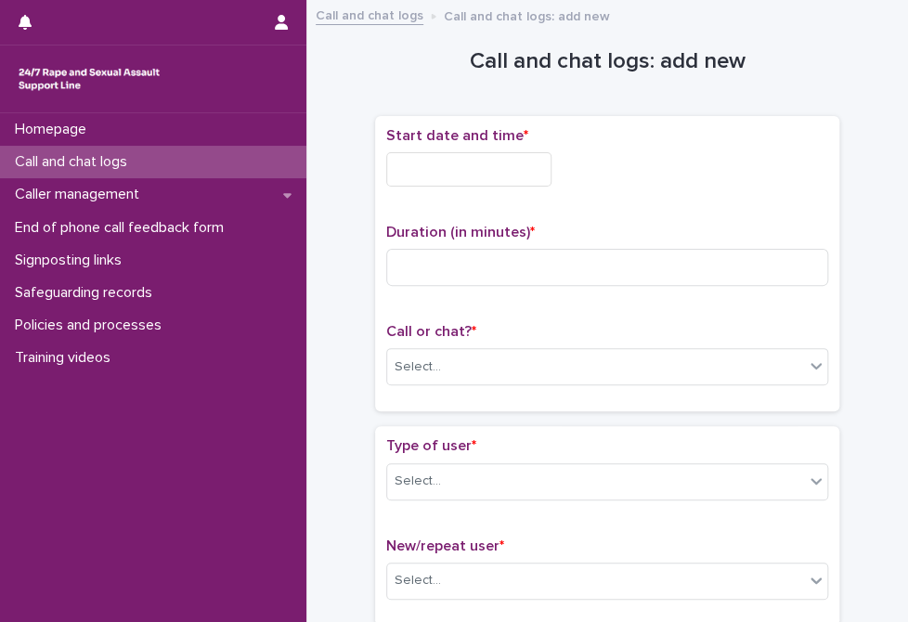
click at [471, 161] on input "text" at bounding box center [468, 169] width 165 height 34
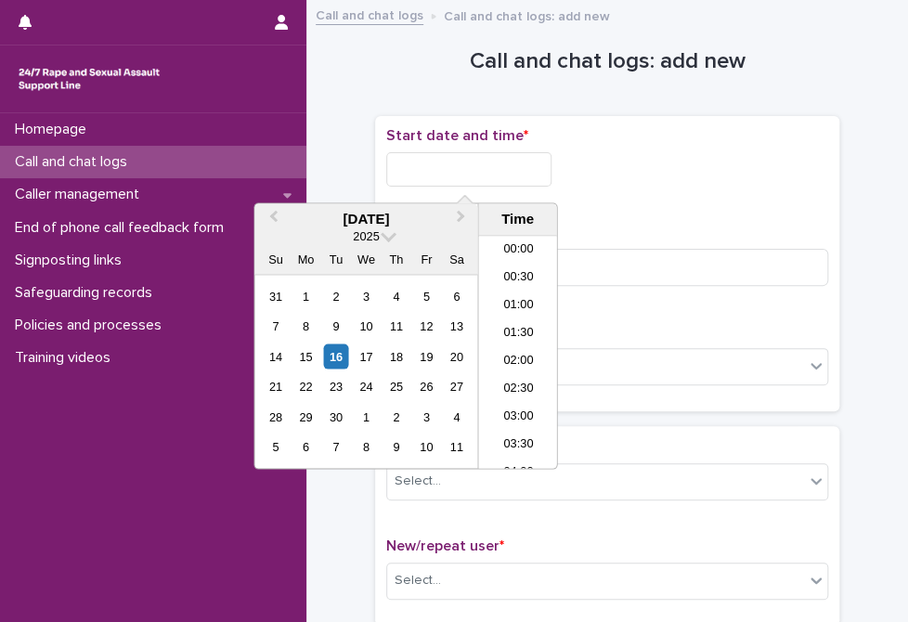
scroll to position [1104, 0]
click at [503, 370] on li "22:00" at bounding box center [517, 372] width 79 height 28
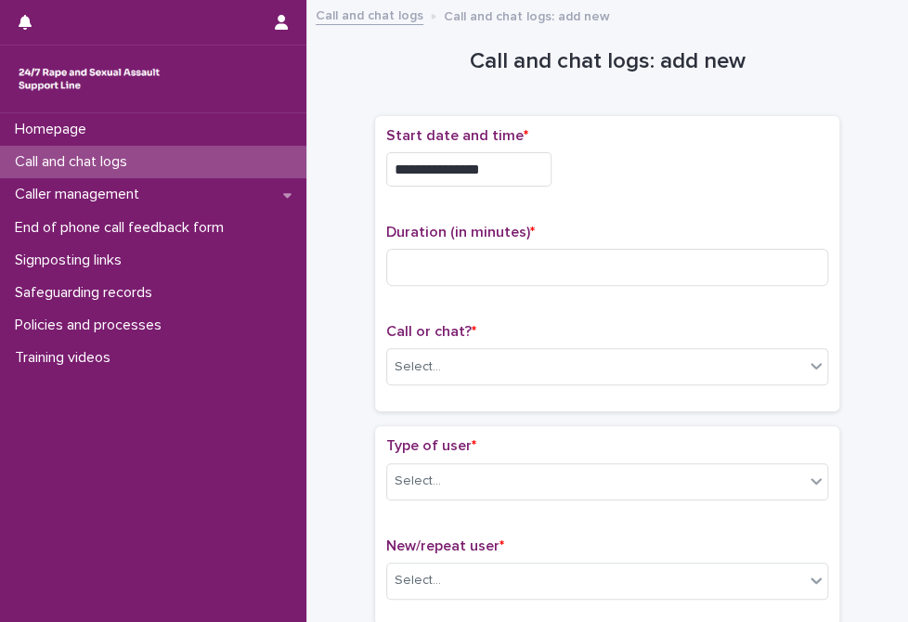
click at [497, 169] on input "**********" at bounding box center [468, 169] width 165 height 34
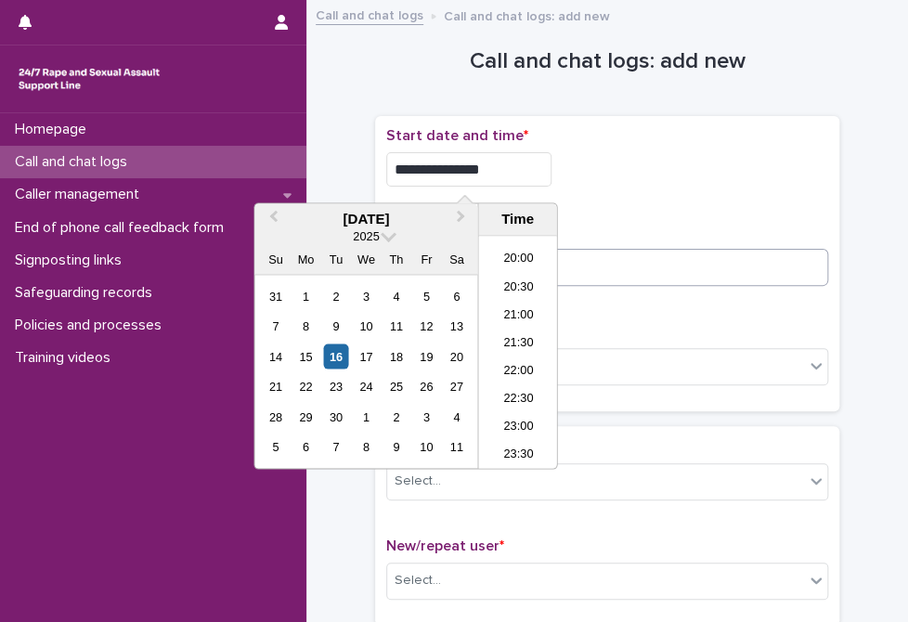
type input "**********"
click at [592, 268] on input at bounding box center [607, 267] width 442 height 37
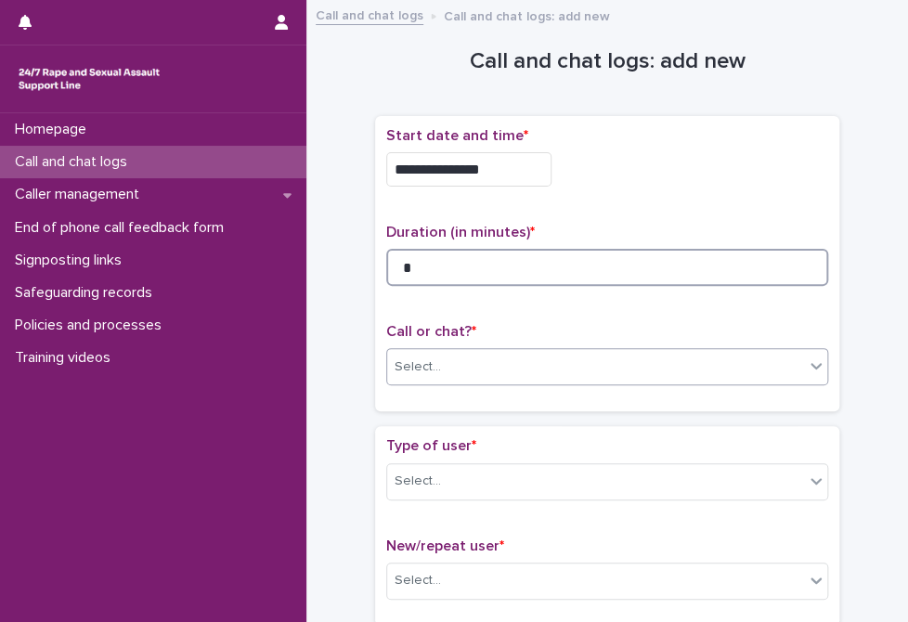
type input "*"
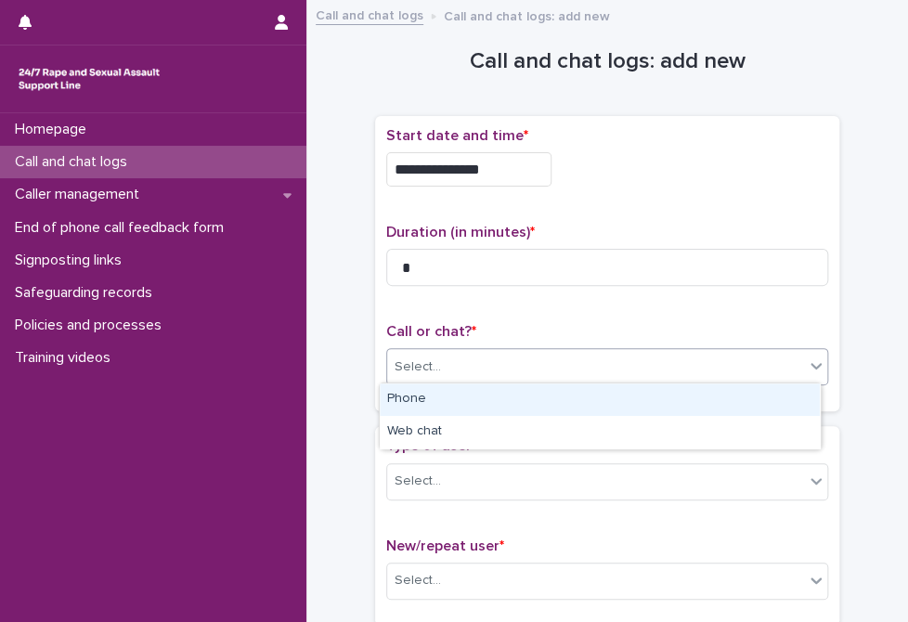
click at [549, 378] on div "Select..." at bounding box center [595, 367] width 417 height 31
click at [556, 391] on div "Phone" at bounding box center [600, 399] width 440 height 32
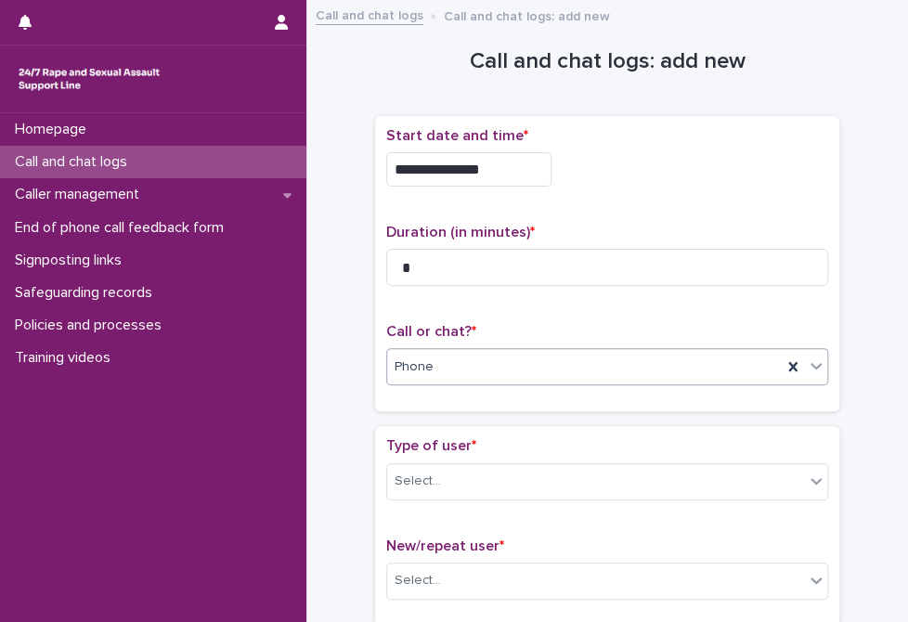
scroll to position [93, 0]
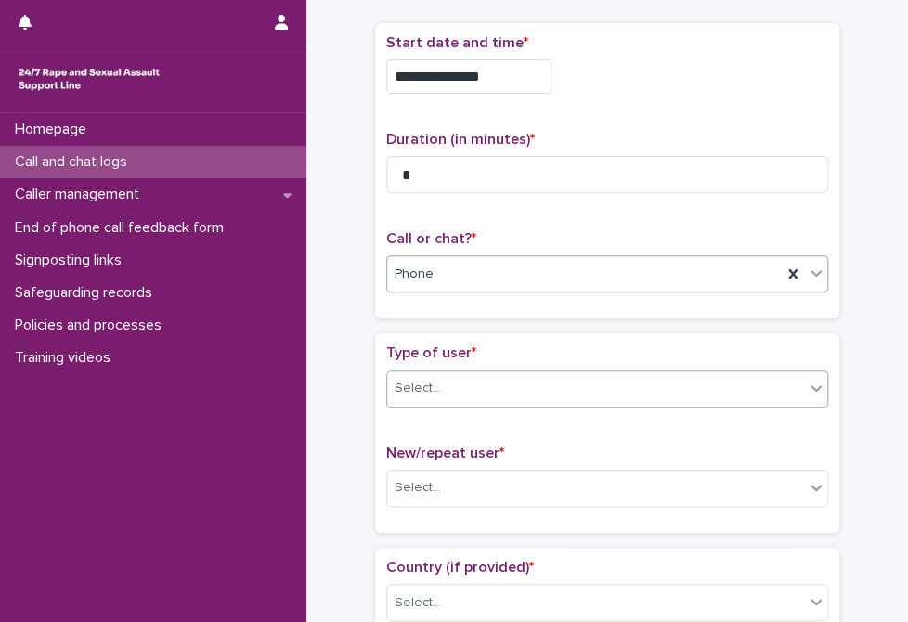
click at [553, 373] on div "Select..." at bounding box center [595, 388] width 417 height 31
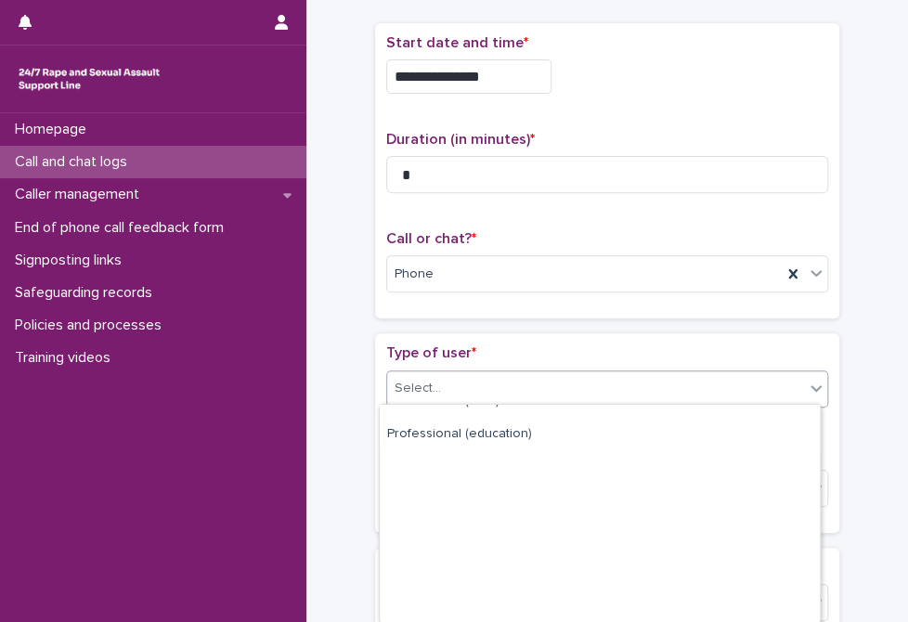
scroll to position [268, 0]
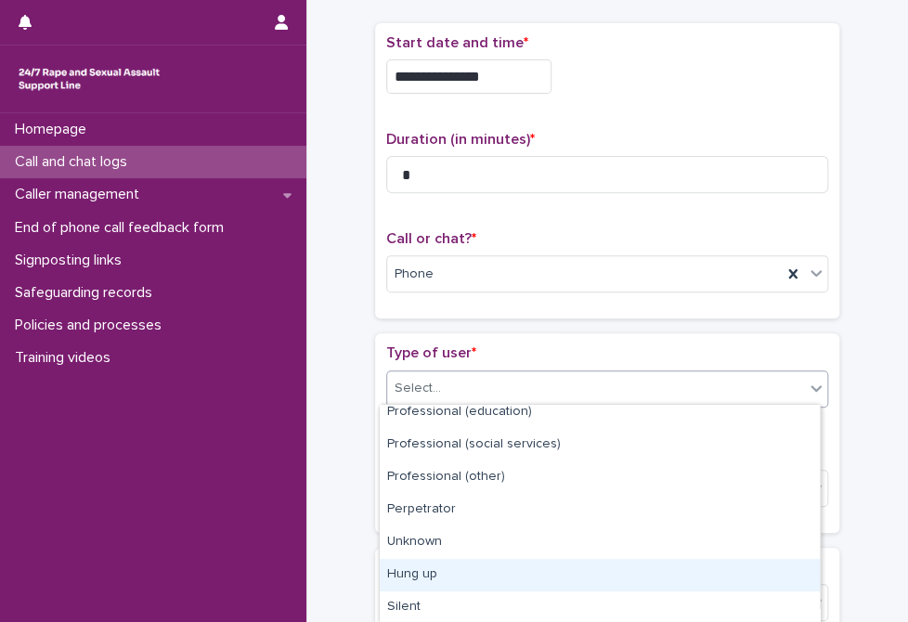
click at [525, 562] on div "Hung up" at bounding box center [600, 575] width 440 height 32
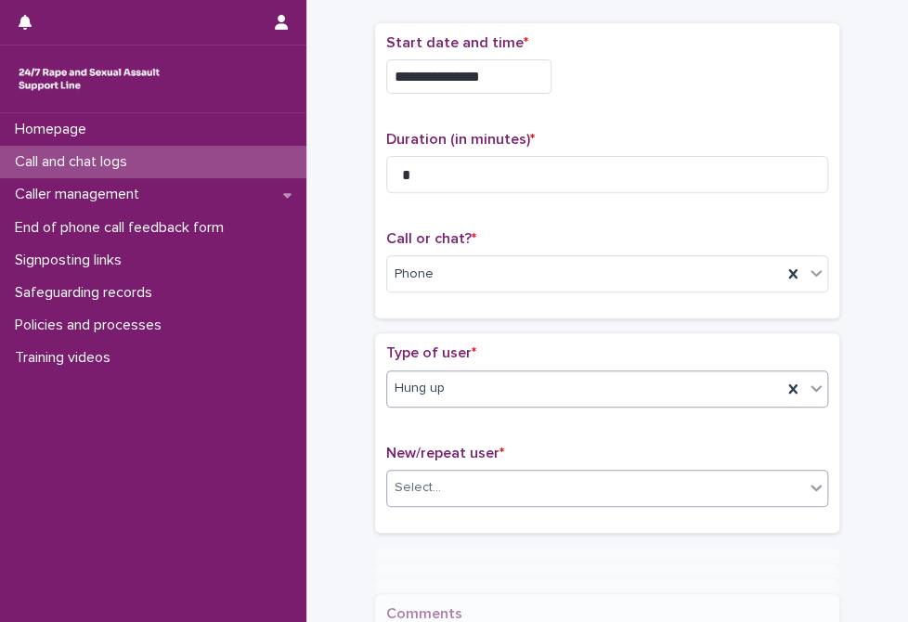
click at [516, 472] on div "Select..." at bounding box center [595, 487] width 417 height 31
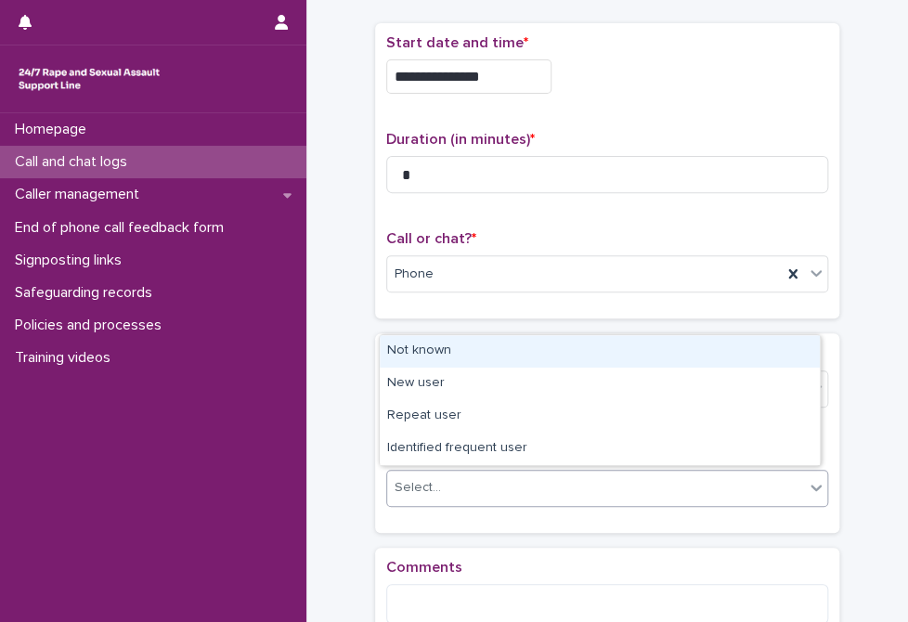
scroll to position [100, 0]
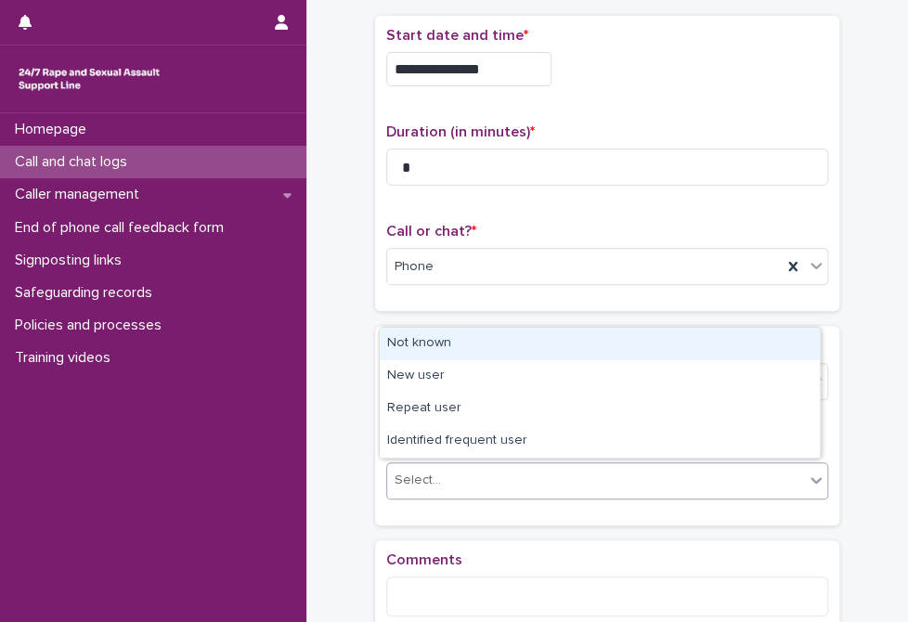
click at [516, 341] on div "Not known" at bounding box center [600, 344] width 440 height 32
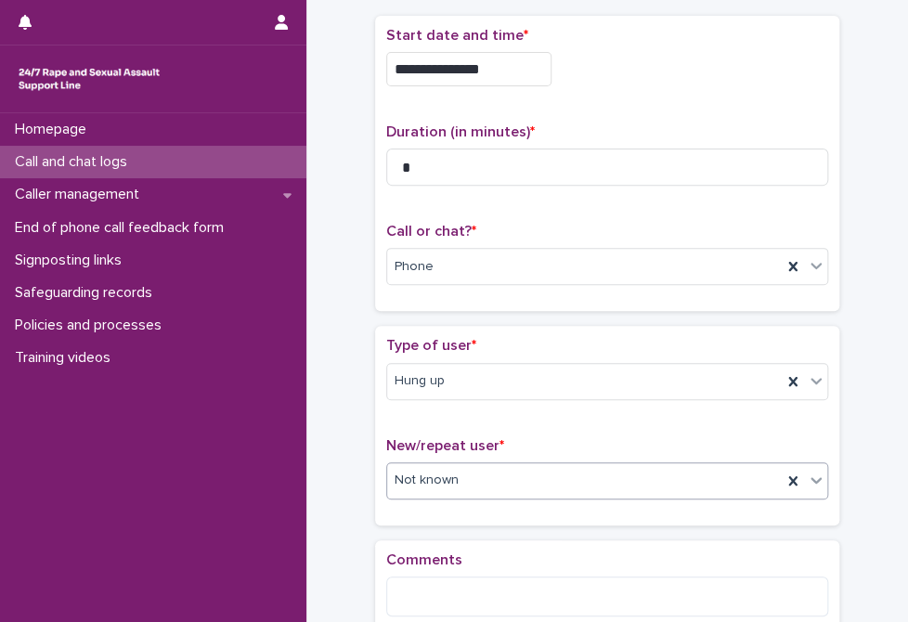
scroll to position [306, 0]
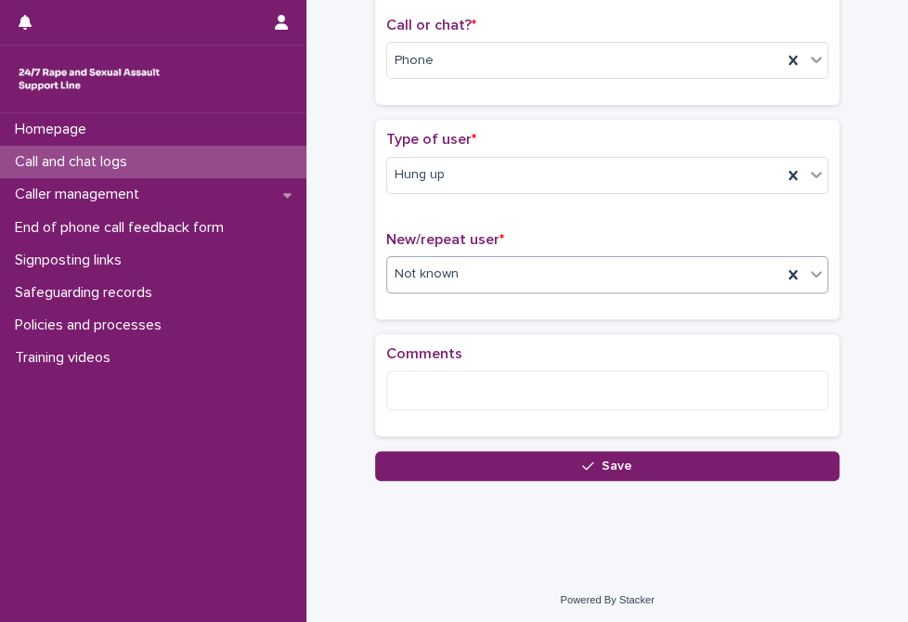
drag, startPoint x: 511, startPoint y: 464, endPoint x: 566, endPoint y: 302, distance: 171.4
click at [516, 451] on button "Save" at bounding box center [607, 466] width 464 height 30
